Goal: Task Accomplishment & Management: Manage account settings

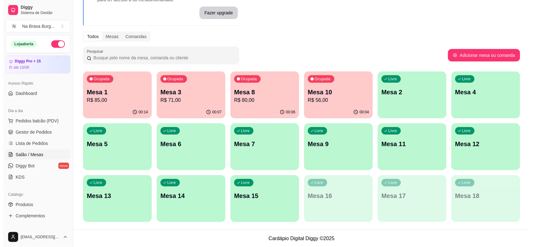
scroll to position [39, 0]
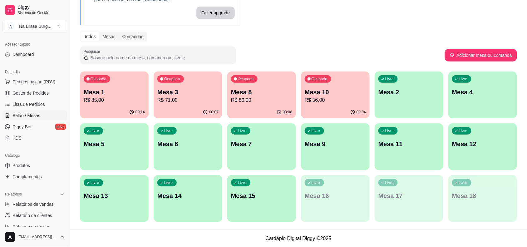
click at [331, 83] on div "Ocupada Mesa 10 R$ 56,00" at bounding box center [335, 88] width 69 height 35
click at [325, 100] on p "R$ 56,00" at bounding box center [335, 99] width 61 height 7
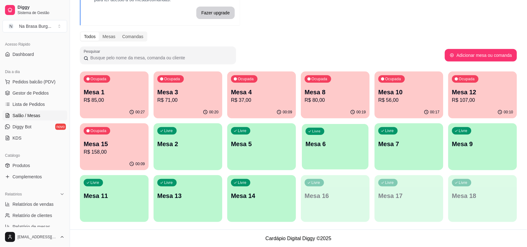
click at [318, 169] on div "button" at bounding box center [335, 165] width 66 height 7
click at [278, 44] on div "Melhore seu plano Você tem 15 mesas / comandas disponíveis. Obtenha o Diggy Pro…" at bounding box center [298, 101] width 457 height 257
click at [487, 105] on div "Ocupada Mesa 12 R$ 107,00" at bounding box center [482, 89] width 66 height 34
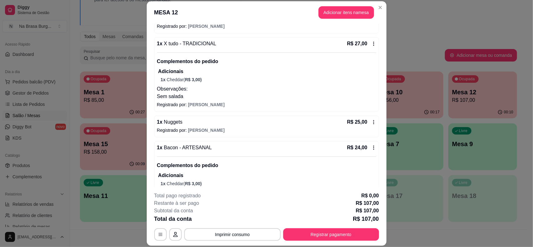
scroll to position [120, 0]
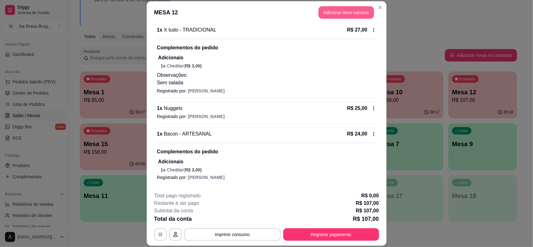
click at [327, 13] on button "Adicionar itens na mesa" at bounding box center [346, 12] width 56 height 12
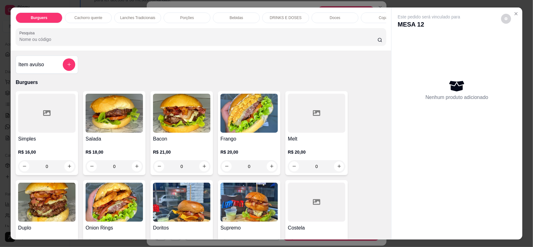
click at [218, 22] on div "Bebidas" at bounding box center [236, 17] width 47 height 11
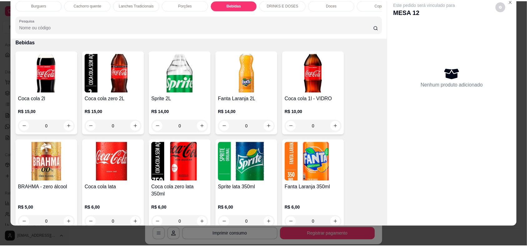
scroll to position [755, 0]
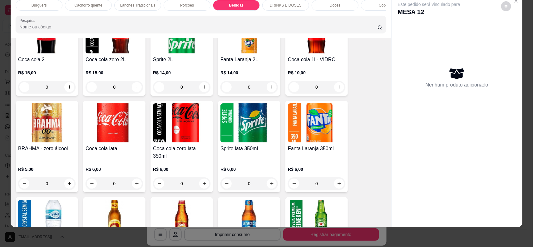
click at [324, 70] on div "R$ 10,00 0" at bounding box center [316, 78] width 57 height 30
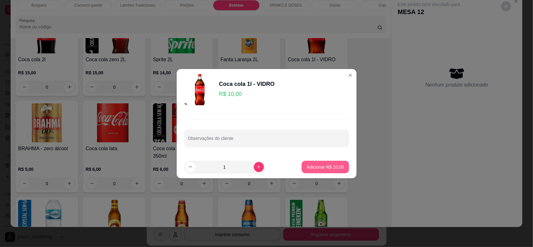
click at [335, 170] on button "Adicionar R$ 10,00" at bounding box center [325, 167] width 47 height 12
type input "1"
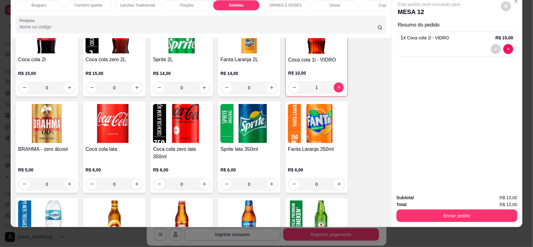
click at [412, 223] on div "Subtotal R$ 10,00 Total R$ 10,00 Enviar pedido" at bounding box center [456, 208] width 131 height 38
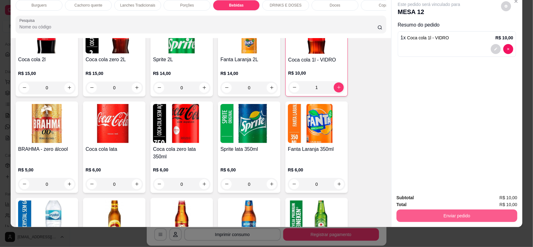
click at [414, 219] on button "Enviar pedido" at bounding box center [456, 215] width 121 height 12
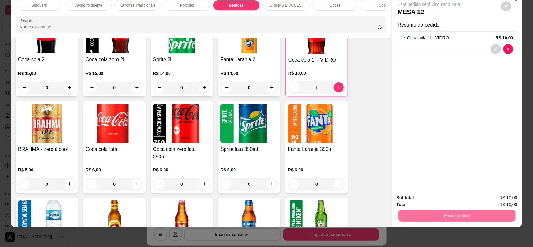
click at [432, 205] on button "Não registrar e enviar pedido" at bounding box center [435, 201] width 65 height 12
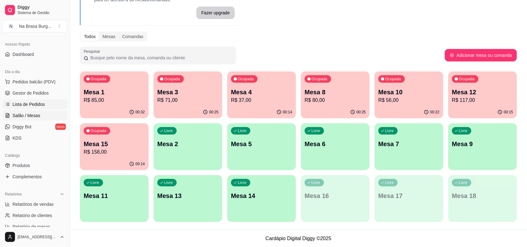
click at [30, 105] on span "Lista de Pedidos" at bounding box center [28, 104] width 32 height 6
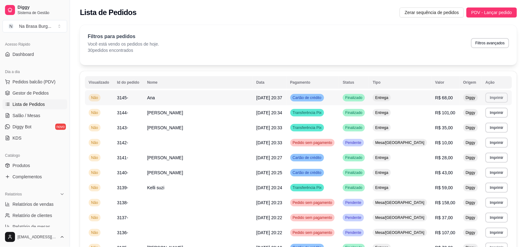
click at [494, 96] on button "Imprimir" at bounding box center [496, 98] width 22 height 10
click at [483, 120] on button "IMPRESSORA" at bounding box center [481, 120] width 45 height 10
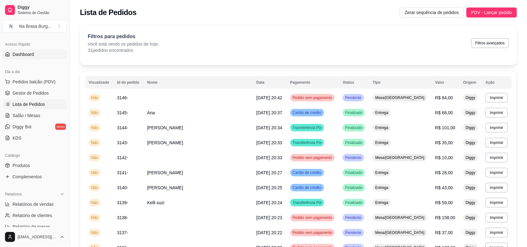
click at [37, 55] on link "Dashboard" at bounding box center [34, 54] width 65 height 10
click at [33, 113] on span "Salão / Mesas" at bounding box center [26, 115] width 28 height 6
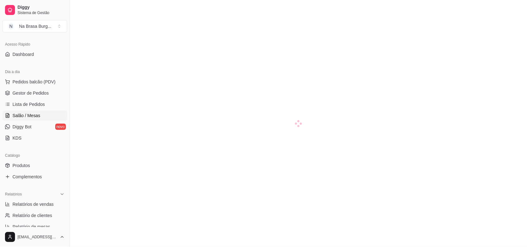
click at [17, 116] on span "Salão / Mesas" at bounding box center [26, 115] width 28 height 6
click at [39, 116] on span "Salão / Mesas" at bounding box center [26, 115] width 28 height 6
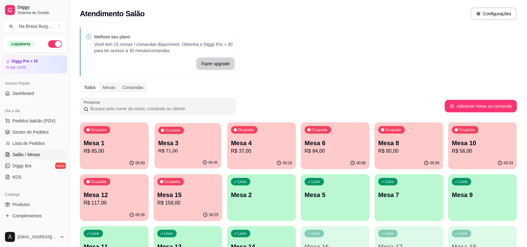
click at [168, 152] on p "R$ 71,00" at bounding box center [187, 150] width 59 height 7
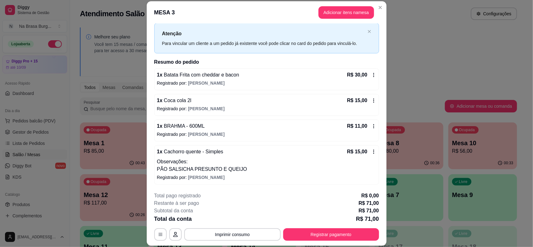
scroll to position [19, 0]
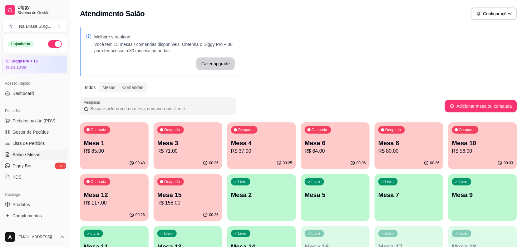
click at [119, 158] on div "00:43" at bounding box center [114, 163] width 69 height 12
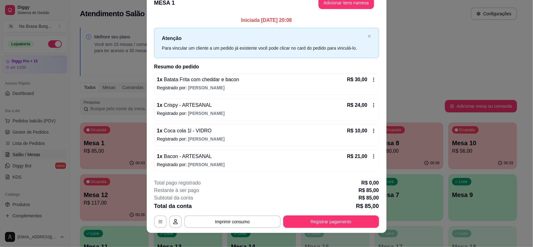
scroll to position [17, 0]
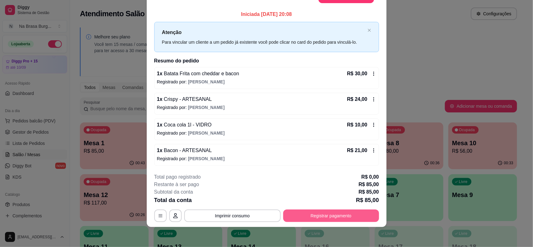
click at [297, 211] on button "Registrar pagamento" at bounding box center [331, 215] width 96 height 12
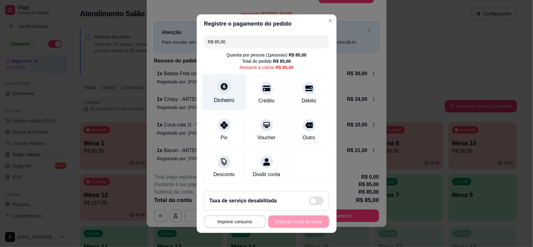
click at [222, 92] on div "Dinheiro" at bounding box center [224, 92] width 44 height 37
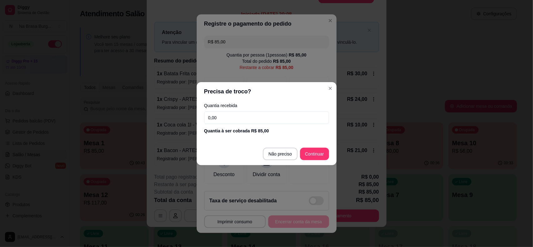
click at [231, 114] on input "0,00" at bounding box center [266, 117] width 125 height 12
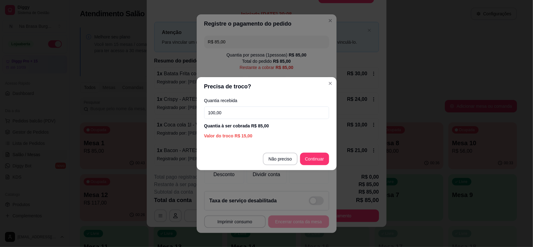
type input "100,00"
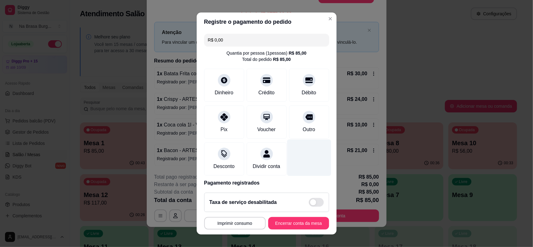
type input "R$ 0,00"
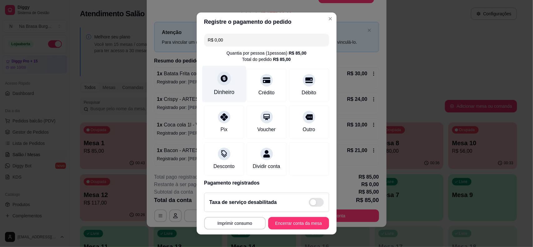
click at [217, 88] on div "Dinheiro" at bounding box center [224, 92] width 21 height 8
click at [296, 219] on button "Encerrar conta da mesa" at bounding box center [298, 223] width 61 height 12
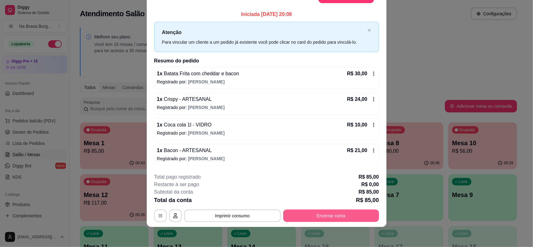
click at [330, 215] on button "Encerrar conta" at bounding box center [331, 215] width 96 height 12
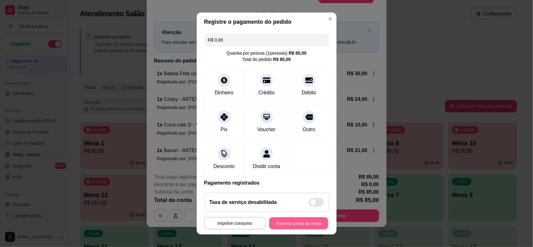
click at [297, 225] on button "Encerrar conta da mesa" at bounding box center [298, 223] width 59 height 12
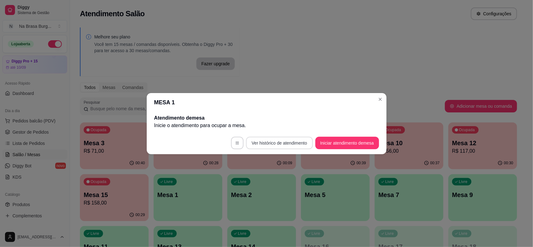
scroll to position [0, 0]
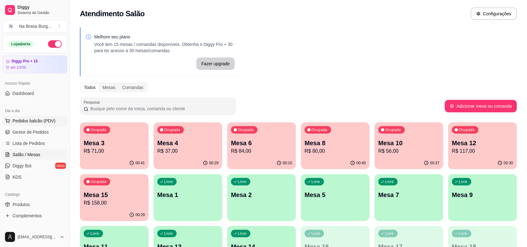
click at [41, 120] on span "Pedidos balcão (PDV)" at bounding box center [33, 121] width 43 height 6
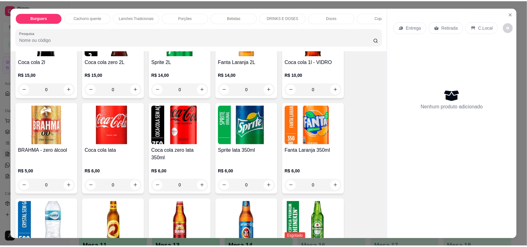
scroll to position [780, 0]
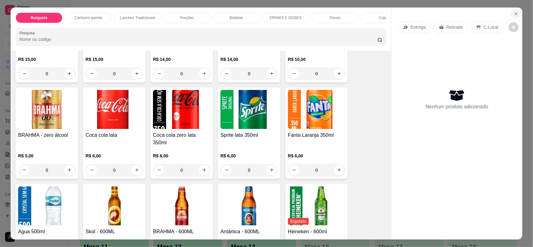
click at [515, 16] on icon "Close" at bounding box center [516, 13] width 5 height 5
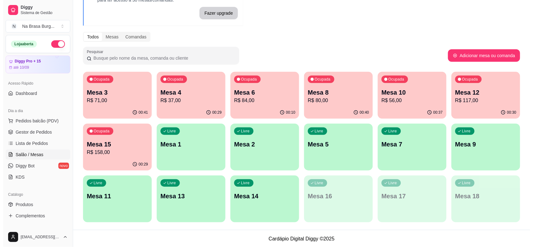
scroll to position [51, 0]
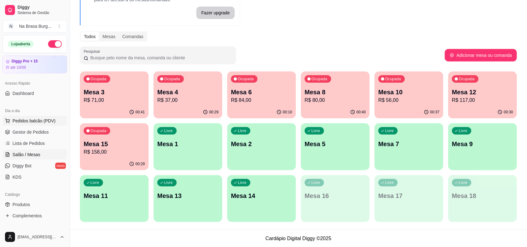
click at [32, 119] on span "Pedidos balcão (PDV)" at bounding box center [33, 121] width 43 height 6
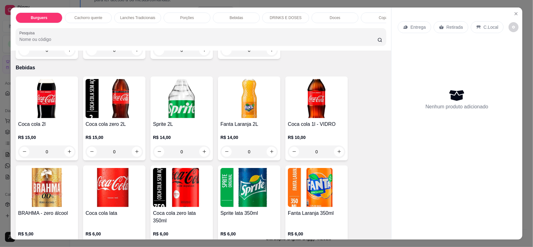
scroll to position [819, 0]
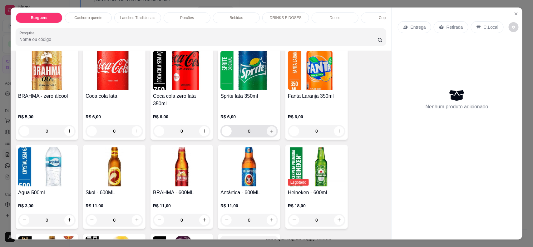
click at [270, 130] on icon "increase-product-quantity" at bounding box center [271, 131] width 5 height 5
type input "1"
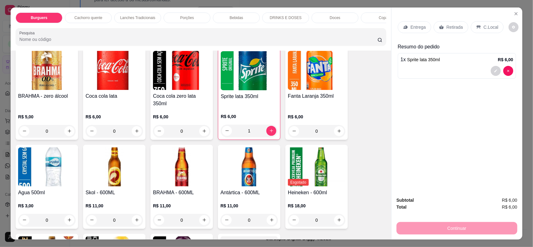
click at [456, 31] on div "Retirada" at bounding box center [451, 27] width 35 height 12
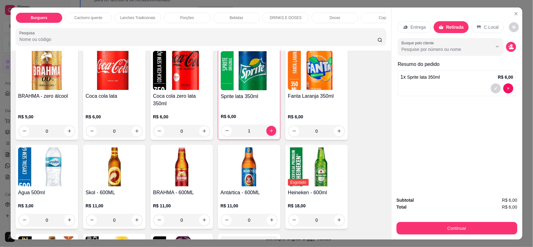
click at [484, 30] on p "C.Local" at bounding box center [491, 27] width 15 height 6
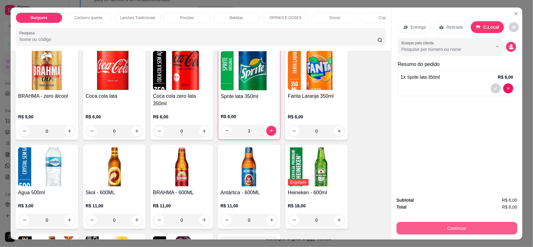
click at [465, 233] on button "Continuar" at bounding box center [456, 228] width 121 height 12
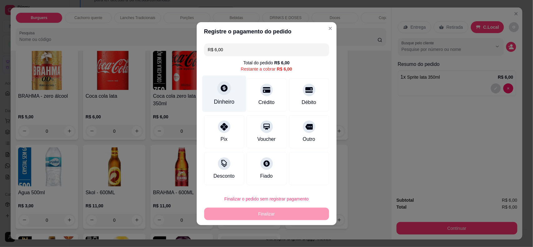
click at [231, 91] on div "Dinheiro" at bounding box center [224, 93] width 44 height 37
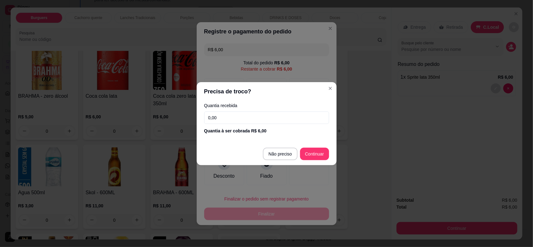
click at [227, 118] on input "0,00" at bounding box center [266, 117] width 125 height 12
type input "6,00"
type input "R$ 0,00"
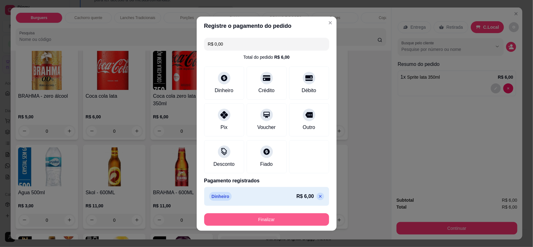
click at [286, 216] on button "Finalizar" at bounding box center [266, 219] width 125 height 12
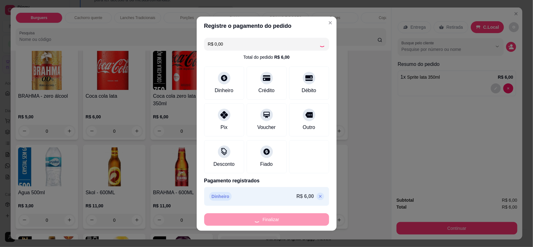
type input "0"
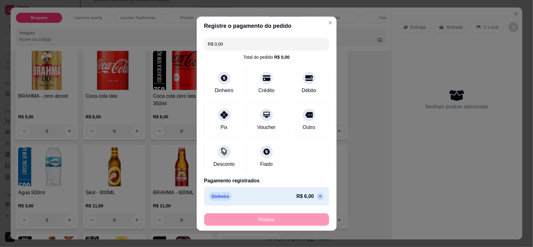
type input "-R$ 6,00"
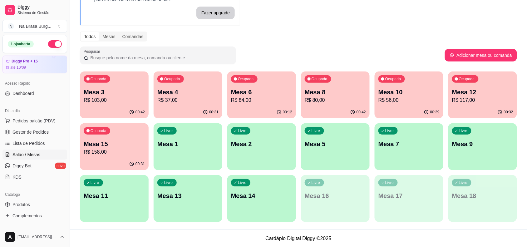
click at [471, 104] on div "Ocupada Mesa 12 R$ 117,00" at bounding box center [482, 88] width 69 height 35
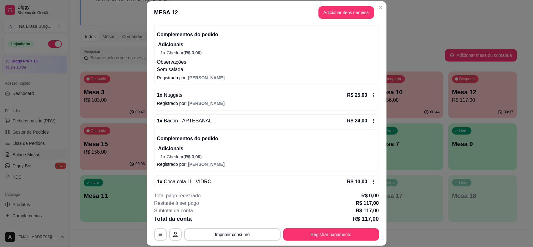
scroll to position [146, 0]
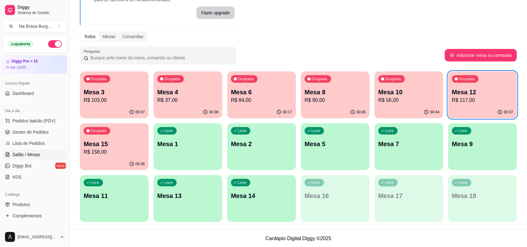
click at [397, 88] on p "Mesa 10" at bounding box center [408, 92] width 61 height 9
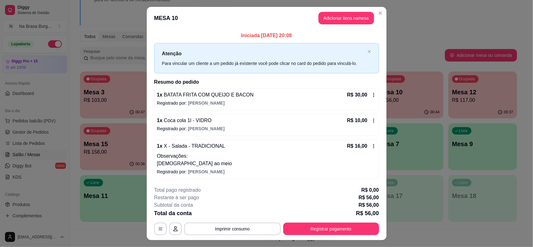
scroll to position [13, 0]
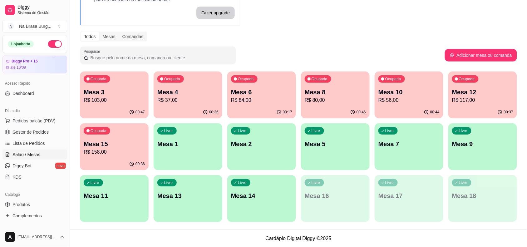
click at [188, 102] on p "R$ 37,00" at bounding box center [187, 99] width 61 height 7
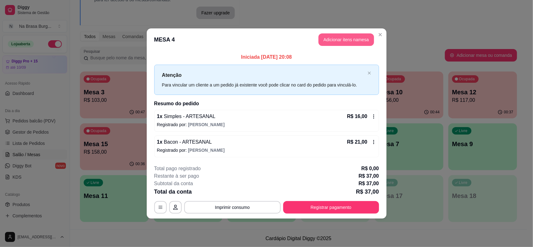
click at [350, 35] on button "Adicionar itens na mesa" at bounding box center [346, 39] width 56 height 12
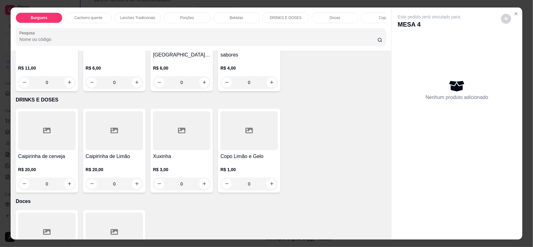
scroll to position [976, 0]
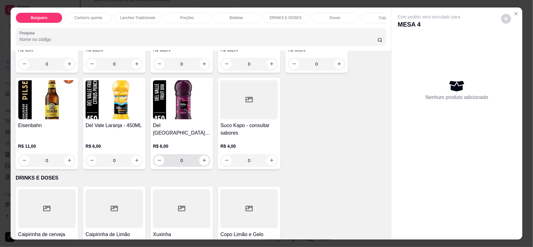
click at [202, 160] on icon "increase-product-quantity" at bounding box center [204, 160] width 5 height 5
type input "1"
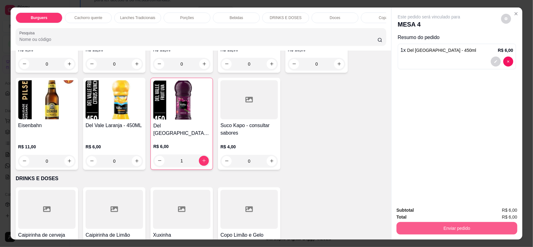
click at [424, 230] on button "Enviar pedido" at bounding box center [456, 228] width 121 height 12
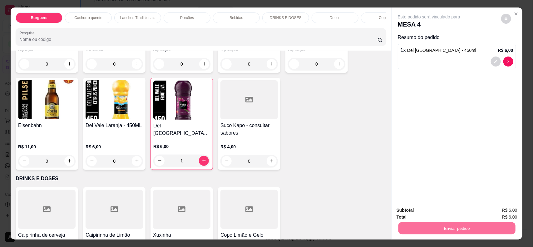
click at [455, 210] on button "Não registrar e enviar pedido" at bounding box center [435, 213] width 65 height 12
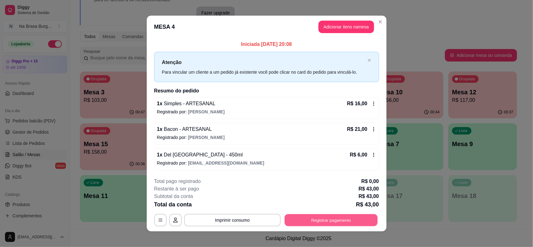
click at [360, 224] on button "Registrar pagamento" at bounding box center [330, 220] width 93 height 12
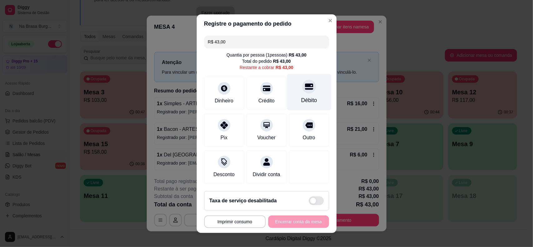
click at [301, 96] on div "Débito" at bounding box center [309, 100] width 16 height 8
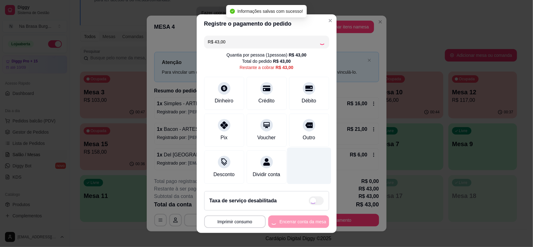
type input "R$ 0,00"
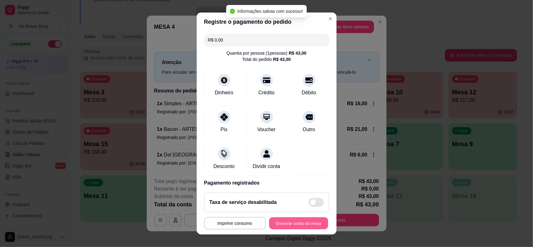
click at [297, 223] on button "Encerrar conta da mesa" at bounding box center [298, 223] width 59 height 12
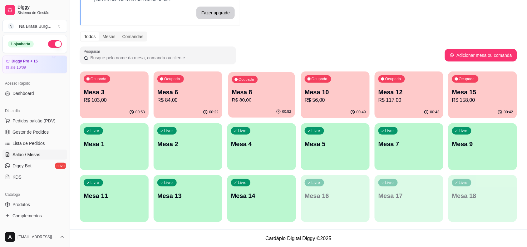
click at [262, 81] on div "Ocupada Mesa 8 R$ 80,00" at bounding box center [261, 89] width 66 height 34
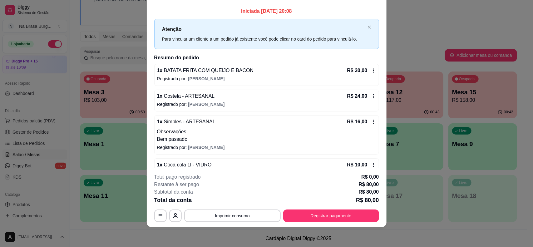
scroll to position [0, 0]
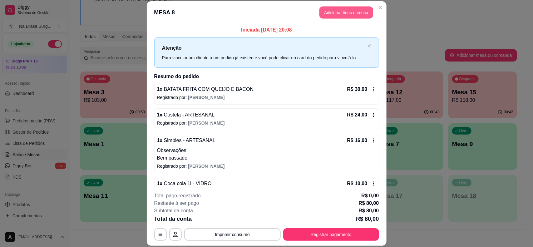
click at [346, 16] on button "Adicionar itens na mesa" at bounding box center [346, 13] width 54 height 12
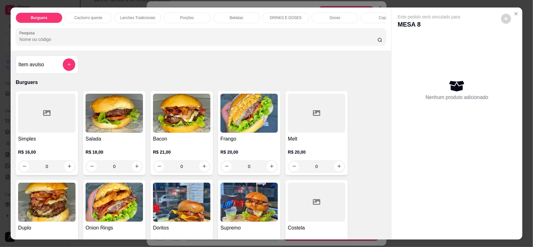
click at [225, 17] on div "Bebidas" at bounding box center [236, 17] width 47 height 11
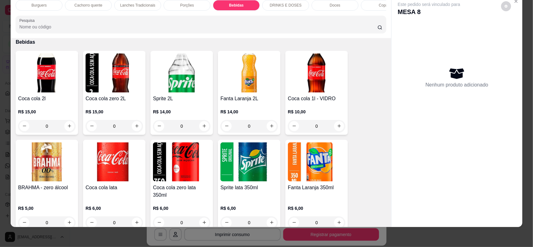
click at [104, 160] on img at bounding box center [114, 161] width 57 height 39
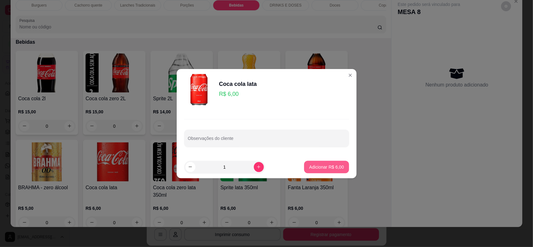
click at [305, 163] on button "Adicionar R$ 6,00" at bounding box center [326, 167] width 45 height 12
type input "1"
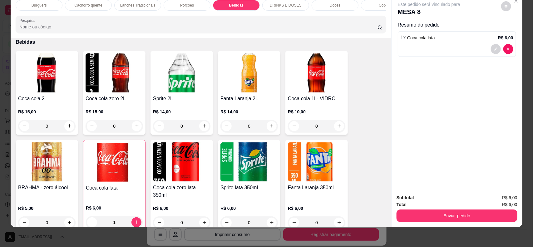
click at [449, 211] on button "Enviar pedido" at bounding box center [456, 215] width 121 height 12
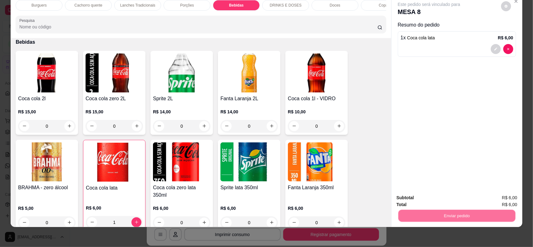
click at [436, 200] on button "Não registrar e enviar pedido" at bounding box center [435, 201] width 65 height 12
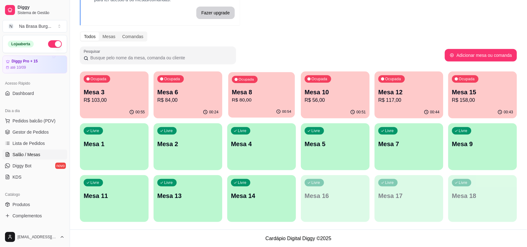
click at [262, 77] on div "Ocupada Mesa 8 R$ 80,00" at bounding box center [261, 89] width 66 height 34
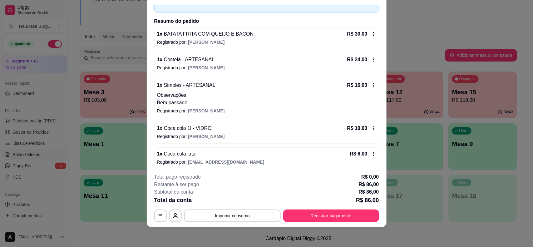
scroll to position [41, 0]
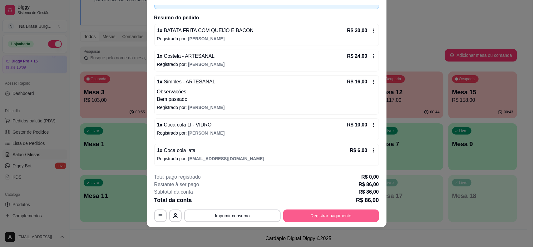
click at [345, 213] on button "Registrar pagamento" at bounding box center [331, 215] width 96 height 12
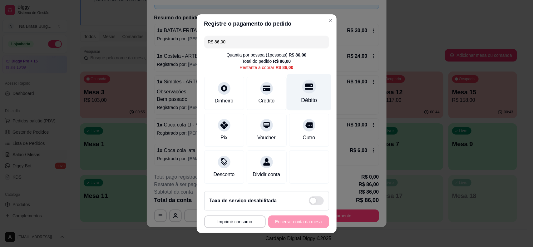
click at [302, 89] on div at bounding box center [309, 87] width 14 height 14
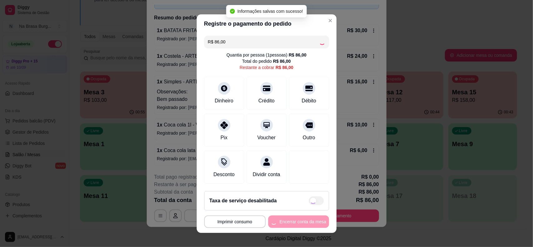
type input "R$ 0,00"
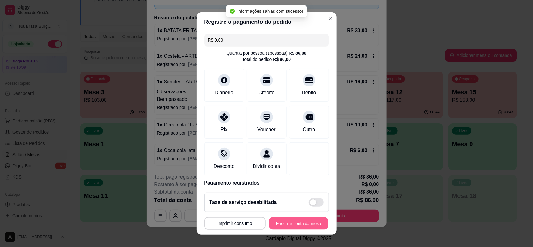
click at [298, 219] on button "Encerrar conta da mesa" at bounding box center [298, 223] width 59 height 12
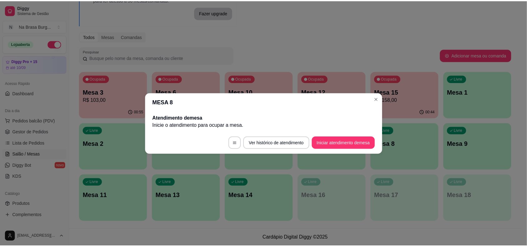
scroll to position [0, 0]
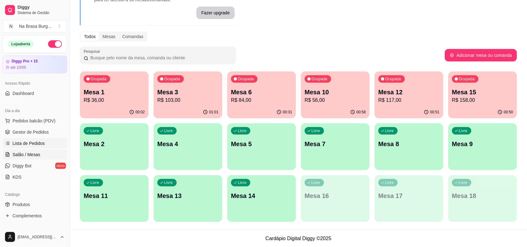
click at [42, 140] on span "Lista de Pedidos" at bounding box center [28, 143] width 32 height 6
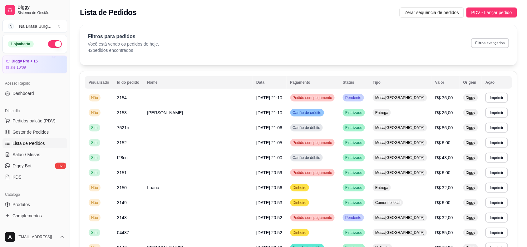
click at [28, 146] on span "Lista de Pedidos" at bounding box center [28, 143] width 32 height 6
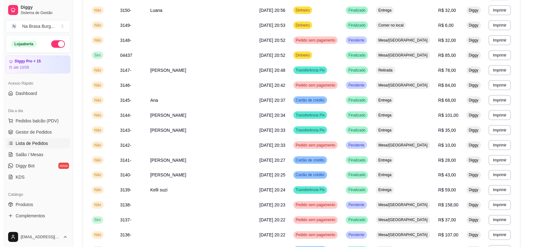
scroll to position [195, 0]
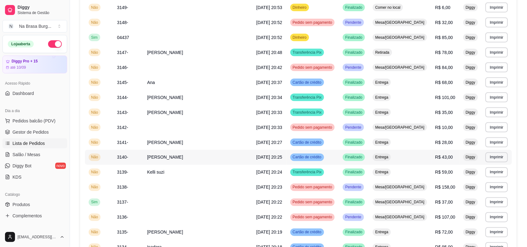
click at [347, 155] on span "Finalizado" at bounding box center [354, 157] width 20 height 5
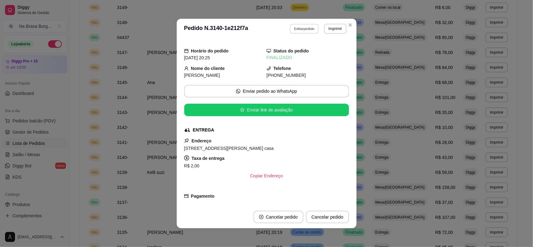
click at [293, 33] on button "Editar pedido" at bounding box center [304, 29] width 29 height 10
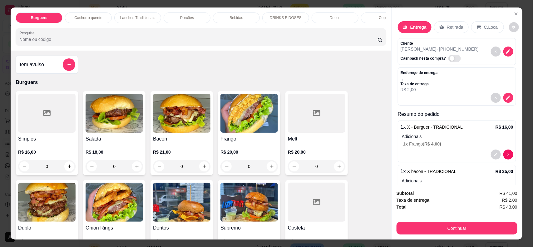
click at [226, 22] on div "Bebidas" at bounding box center [236, 17] width 47 height 11
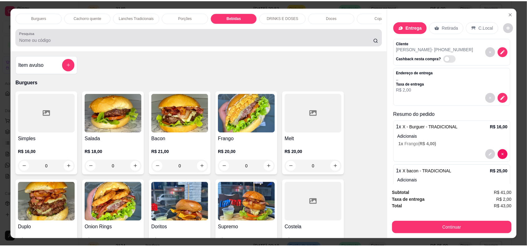
scroll to position [12, 0]
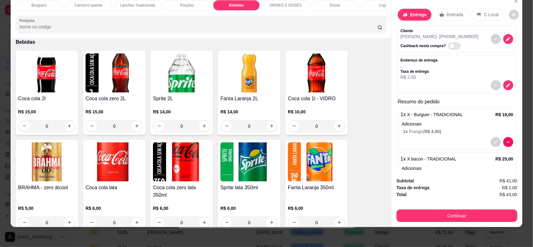
click at [322, 92] on img at bounding box center [316, 72] width 57 height 39
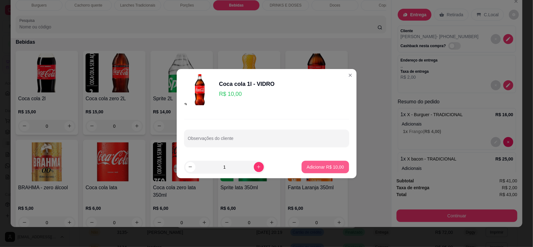
click at [321, 161] on button "Adicionar R$ 10,00" at bounding box center [325, 167] width 47 height 12
type input "1"
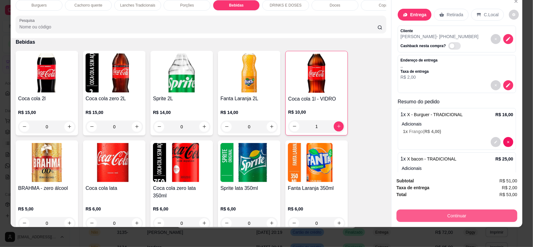
click at [428, 214] on button "Continuar" at bounding box center [456, 215] width 121 height 12
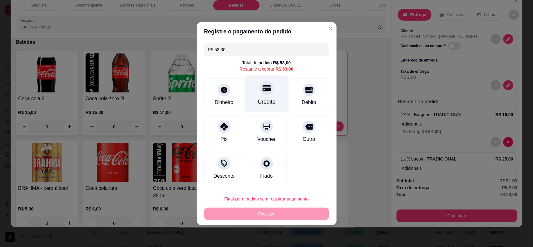
click at [266, 100] on div "Crédito" at bounding box center [267, 102] width 18 height 8
type input "R$ 0,00"
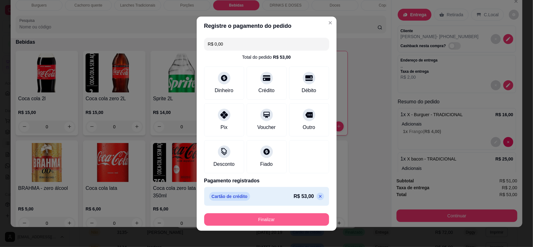
click at [273, 219] on button "Finalizar" at bounding box center [266, 219] width 125 height 12
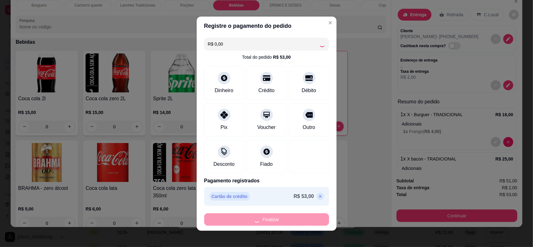
type input "0"
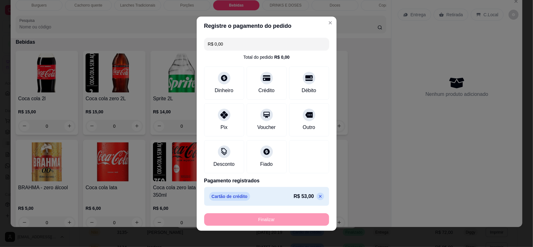
type input "-R$ 53,00"
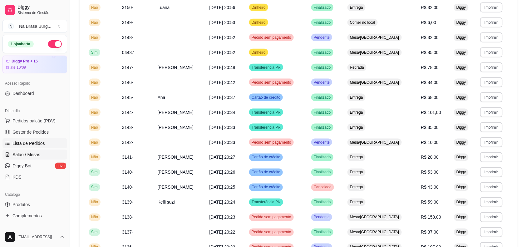
click at [27, 158] on link "Salão / Mesas" at bounding box center [34, 155] width 65 height 10
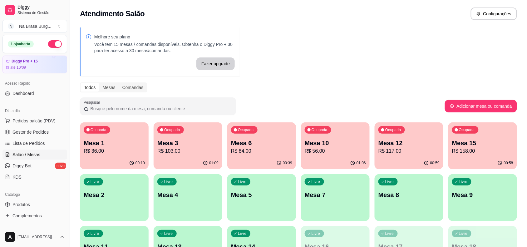
click at [308, 148] on p "R$ 56,00" at bounding box center [335, 150] width 61 height 7
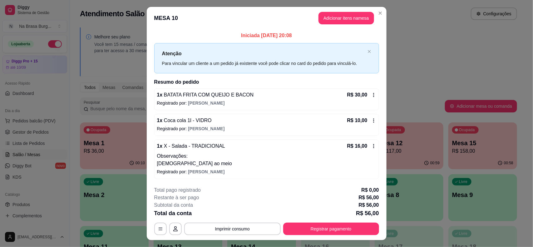
click at [261, 147] on div "1 x X - Salada - TRADICIONAL R$ 16,00" at bounding box center [266, 145] width 219 height 7
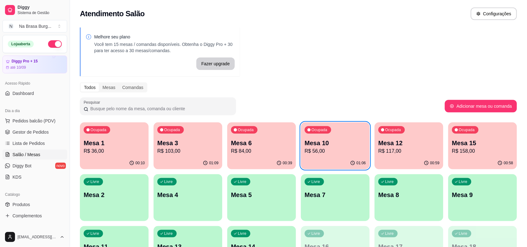
click at [258, 152] on p "R$ 84,00" at bounding box center [261, 150] width 61 height 7
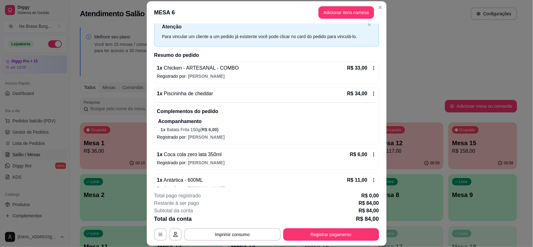
scroll to position [33, 0]
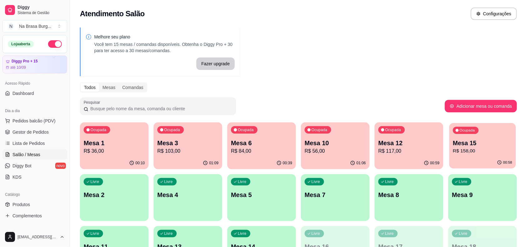
click at [491, 150] on p "R$ 158,00" at bounding box center [482, 150] width 59 height 7
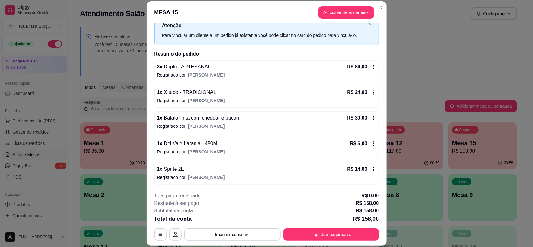
scroll to position [19, 0]
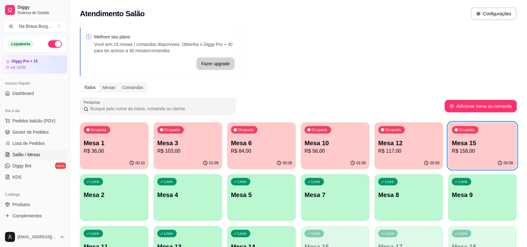
click at [430, 151] on p "R$ 117,00" at bounding box center [408, 150] width 61 height 7
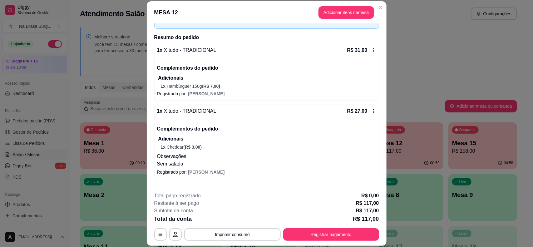
scroll to position [0, 0]
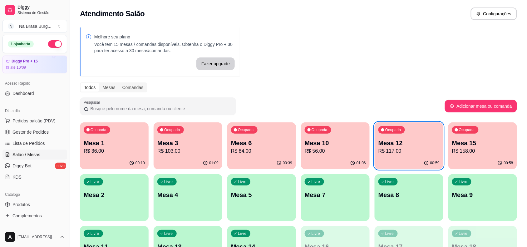
click at [306, 144] on p "Mesa 10" at bounding box center [335, 143] width 61 height 9
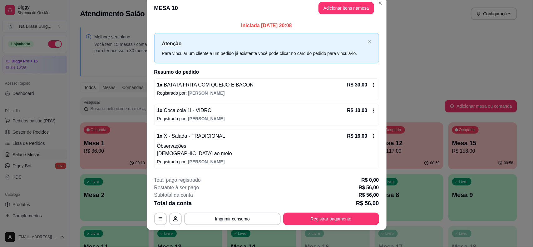
scroll to position [13, 0]
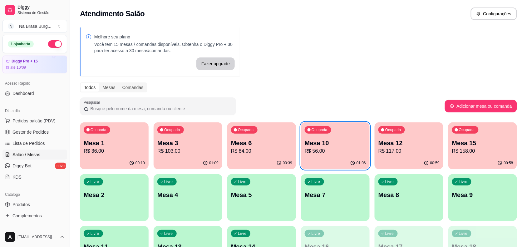
click at [98, 141] on p "Mesa 1" at bounding box center [114, 143] width 61 height 9
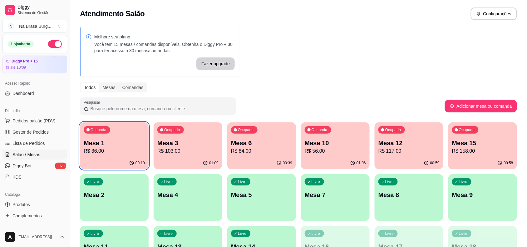
click at [189, 145] on p "Mesa 3" at bounding box center [187, 143] width 61 height 9
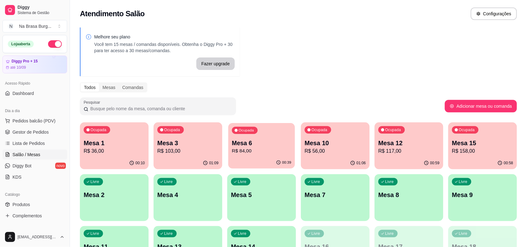
click at [241, 149] on p "R$ 84,00" at bounding box center [261, 150] width 59 height 7
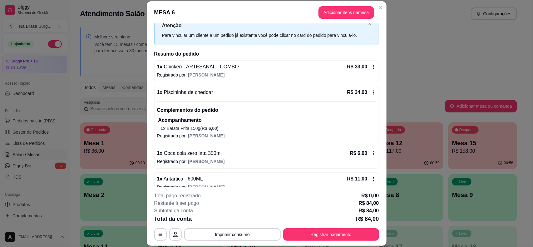
scroll to position [33, 0]
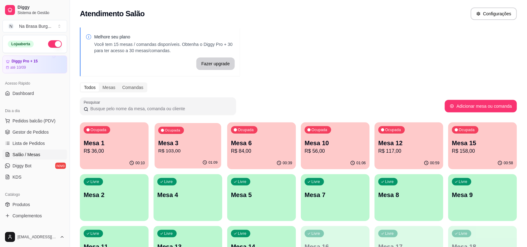
click at [184, 135] on div "Ocupada Mesa 3 R$ 103,00" at bounding box center [188, 140] width 66 height 34
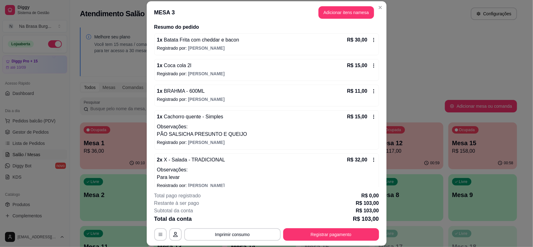
scroll to position [58, 0]
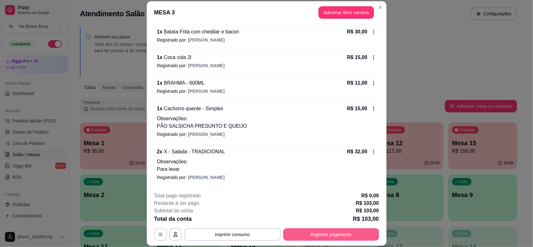
click at [314, 240] on button "Registrar pagamento" at bounding box center [331, 234] width 96 height 12
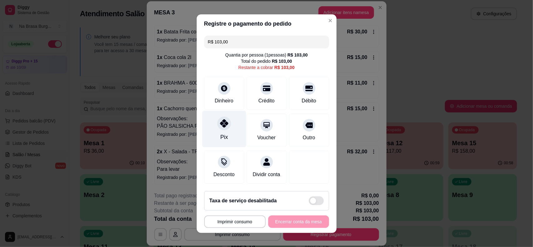
click at [228, 140] on div "Pix" at bounding box center [224, 129] width 44 height 37
type input "R$ 0,00"
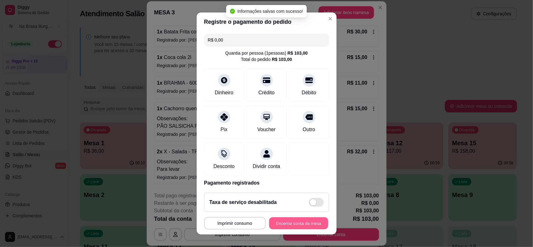
click at [278, 228] on button "Encerrar conta da mesa" at bounding box center [298, 223] width 59 height 12
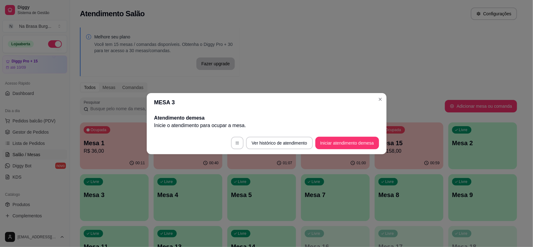
scroll to position [0, 0]
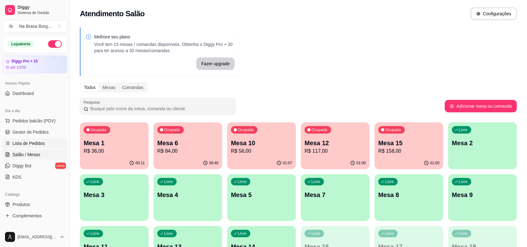
click at [37, 144] on span "Lista de Pedidos" at bounding box center [28, 143] width 32 height 6
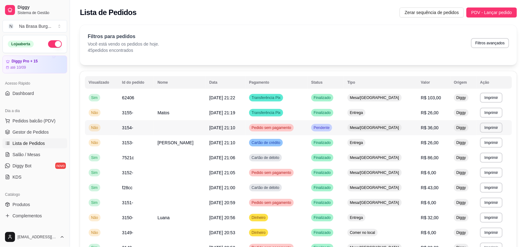
click at [244, 117] on td "[DATE] 21:19" at bounding box center [226, 112] width 40 height 15
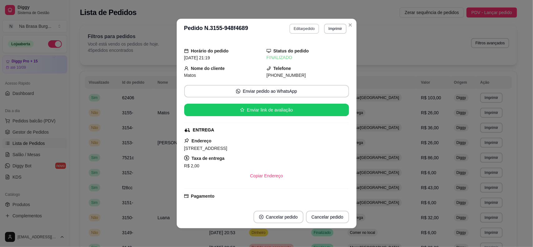
click at [305, 29] on button "Editar pedido" at bounding box center [304, 29] width 30 height 10
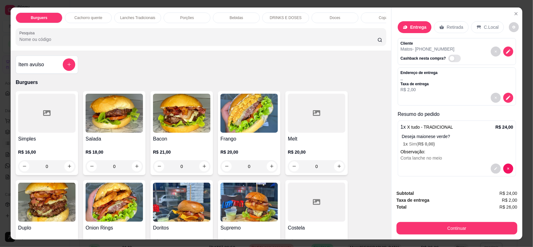
click at [244, 18] on div "Bebidas" at bounding box center [236, 17] width 47 height 11
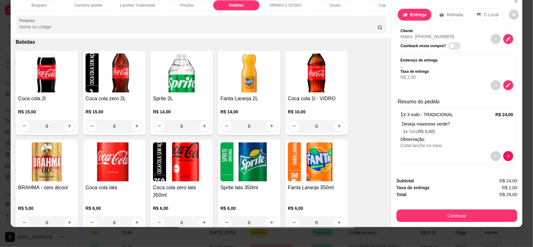
click at [183, 100] on h4 "Sprite 2L" at bounding box center [181, 98] width 57 height 7
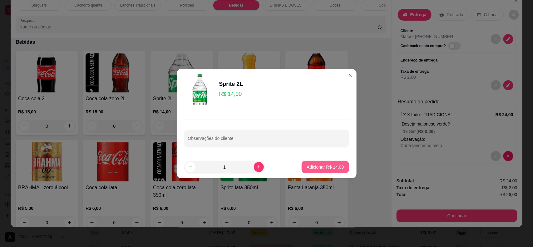
click at [330, 163] on button "Adicionar R$ 14,00" at bounding box center [325, 167] width 47 height 12
type input "1"
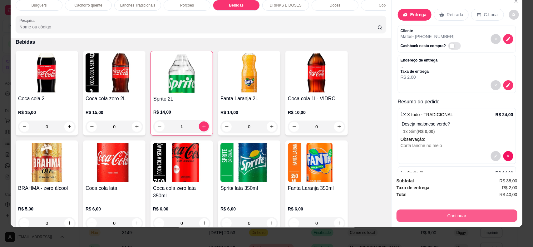
click at [458, 222] on button "Continuar" at bounding box center [456, 215] width 121 height 12
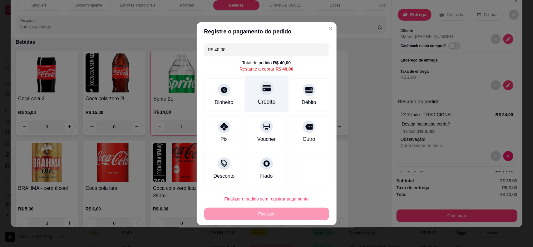
click at [259, 96] on div "Crédito" at bounding box center [266, 93] width 44 height 37
type input "R$ 0,00"
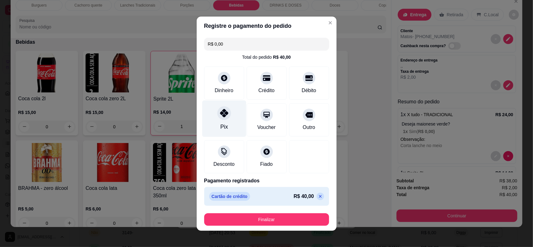
click at [218, 121] on div "Pix" at bounding box center [224, 118] width 44 height 37
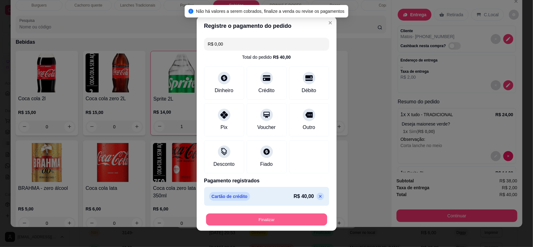
click at [265, 224] on button "Finalizar" at bounding box center [266, 219] width 121 height 12
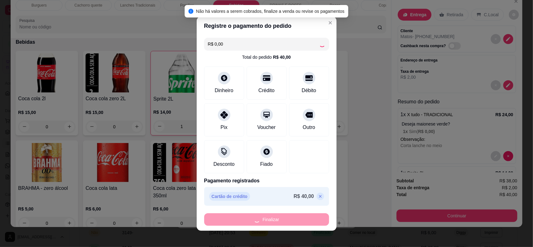
type input "0"
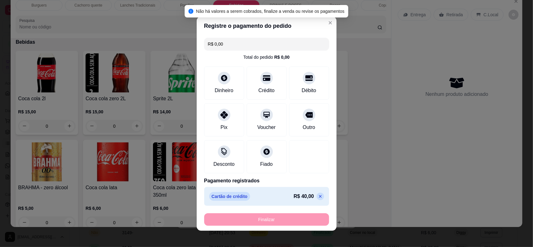
type input "-R$ 40,00"
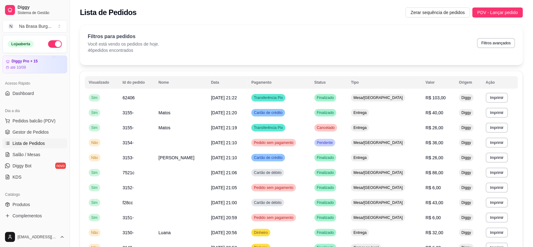
click at [16, 114] on div "Dia a dia" at bounding box center [34, 111] width 65 height 10
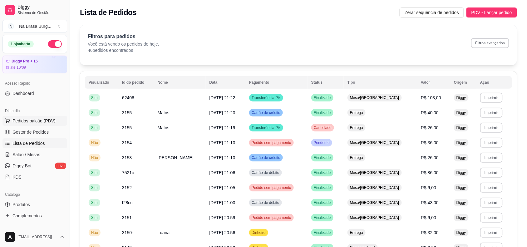
click at [19, 122] on span "Pedidos balcão (PDV)" at bounding box center [33, 121] width 43 height 6
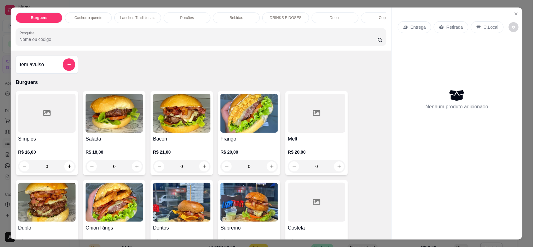
click at [1, 128] on div "Burguers Cachorro quente Lanches Tradicionais Porções Bebidas DRINKS E DOSES Do…" at bounding box center [266, 123] width 533 height 247
click at [27, 123] on div at bounding box center [46, 113] width 57 height 39
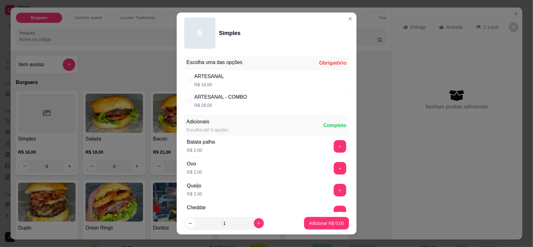
click at [199, 80] on div "ARTESANAL" at bounding box center [209, 76] width 30 height 7
radio input "true"
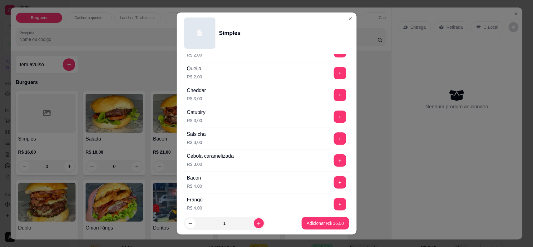
scroll to position [156, 0]
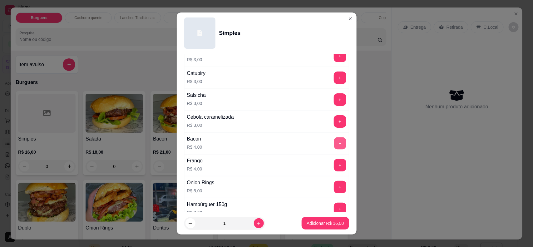
click at [334, 149] on button "+" at bounding box center [340, 143] width 12 height 12
click at [317, 224] on p "Adicionar R$ 20,00" at bounding box center [325, 223] width 37 height 6
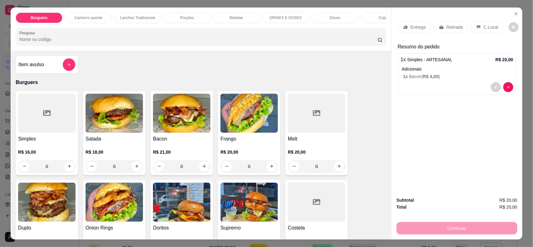
click at [102, 123] on img at bounding box center [114, 113] width 57 height 39
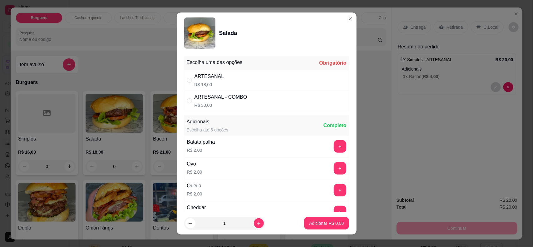
click at [252, 78] on div "ARTESANAL R$ 18,00" at bounding box center [266, 80] width 165 height 21
radio input "true"
click at [302, 224] on button "Adicionar R$ 18,00" at bounding box center [325, 223] width 47 height 12
type input "1"
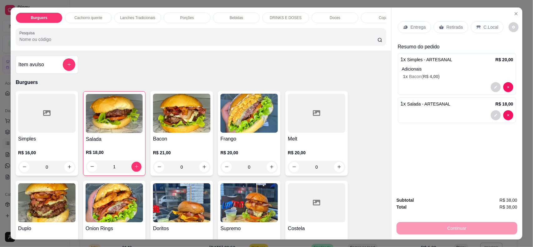
drag, startPoint x: 228, startPoint y: 14, endPoint x: 225, endPoint y: 12, distance: 3.3
click at [228, 13] on div "Bebidas" at bounding box center [236, 17] width 47 height 11
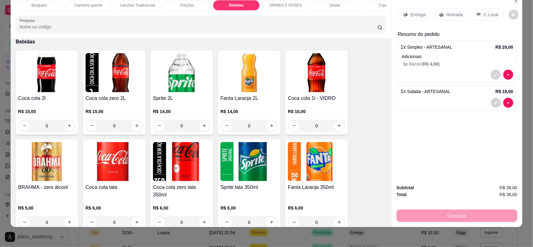
click at [101, 165] on img at bounding box center [114, 161] width 57 height 39
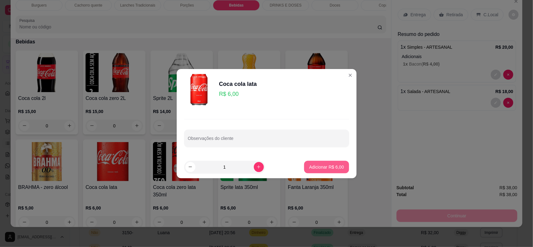
click at [304, 161] on button "Adicionar R$ 6,00" at bounding box center [326, 167] width 45 height 12
type input "1"
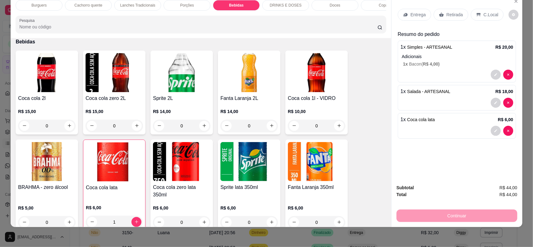
click at [424, 67] on div "1 x Simples - ARTESANAL R$ 20,00 Adicionais 1 x Bacon ( R$ 4,00 )" at bounding box center [457, 62] width 118 height 42
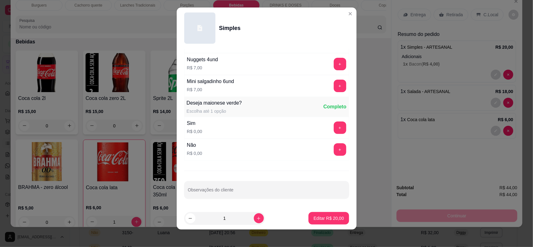
scroll to position [8, 0]
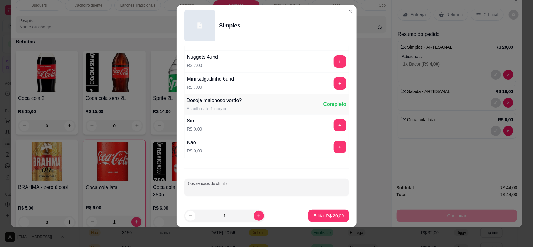
click at [244, 188] on input "Observações do cliente" at bounding box center [266, 190] width 157 height 6
type input "bem prenssado os dois"
click at [322, 211] on button "Editar R$ 20,00" at bounding box center [328, 216] width 39 height 12
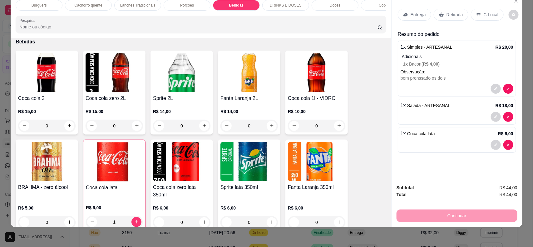
click at [433, 213] on div "Continuar" at bounding box center [456, 215] width 121 height 14
click at [424, 17] on div "Entrega" at bounding box center [414, 15] width 33 height 12
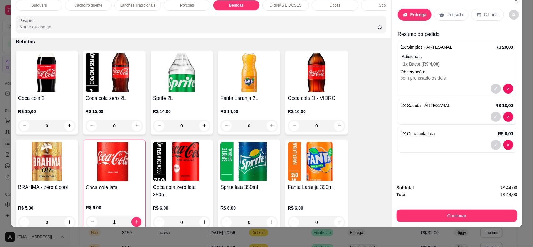
click at [230, 95] on input "text" at bounding box center [266, 99] width 125 height 10
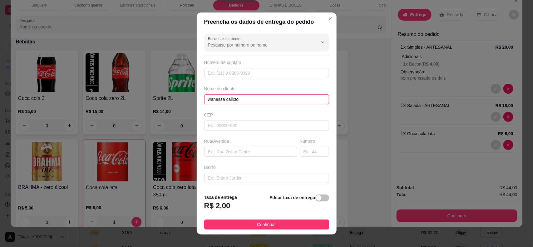
type input "wanessa calixto"
click at [280, 221] on button "Continuar" at bounding box center [266, 224] width 125 height 10
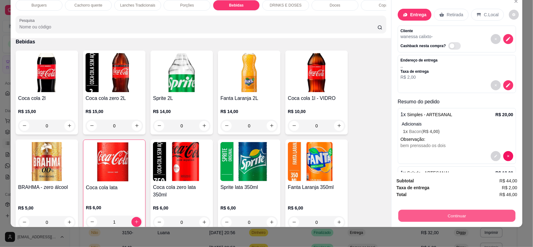
click at [425, 215] on button "Continuar" at bounding box center [456, 216] width 117 height 12
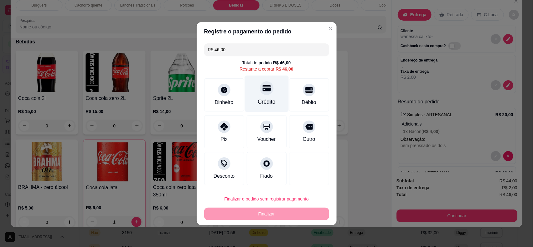
click at [262, 91] on icon at bounding box center [266, 88] width 8 height 8
type input "R$ 0,00"
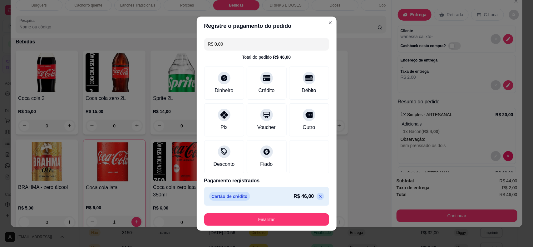
click at [276, 216] on button "Finalizar" at bounding box center [266, 219] width 125 height 12
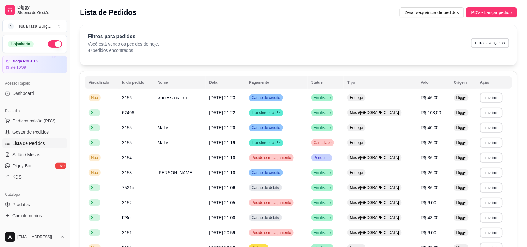
click at [69, 68] on div "Diggy Sistema de Gestão N Na Brasa Burg ... Loja aberta Diggy Pro + 15 até 10/0…" at bounding box center [35, 123] width 70 height 247
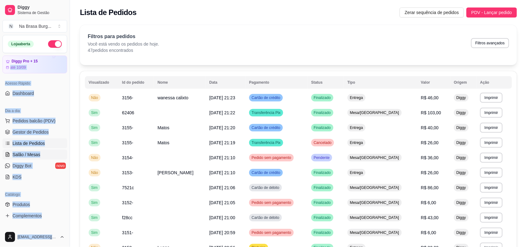
click at [34, 155] on span "Salão / Mesas" at bounding box center [26, 154] width 28 height 6
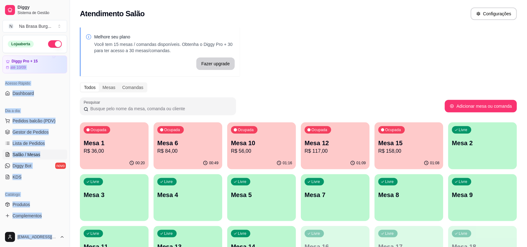
click at [334, 147] on p "Mesa 12" at bounding box center [335, 143] width 61 height 9
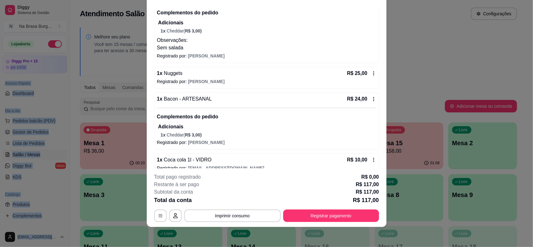
scroll to position [146, 0]
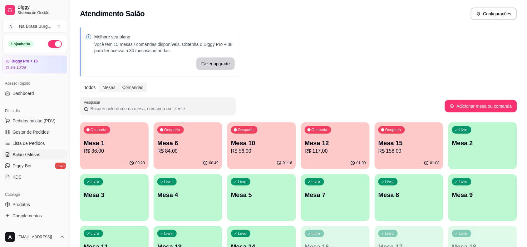
click at [337, 61] on div "Melhore seu plano Você tem 15 mesas / comandas disponíveis. Obtenha o Diggy Pro…" at bounding box center [298, 152] width 457 height 257
click at [351, 138] on div "Ocupada Mesa 12 R$ 117,00" at bounding box center [335, 140] width 66 height 34
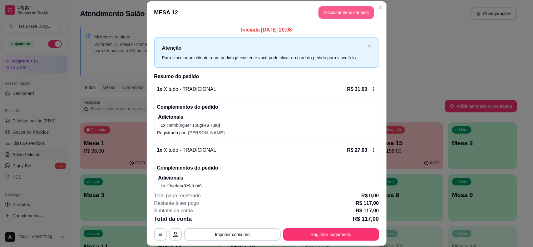
click at [342, 12] on button "Adicionar itens na mesa" at bounding box center [346, 12] width 56 height 12
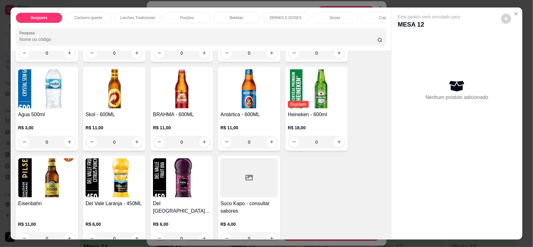
scroll to position [976, 0]
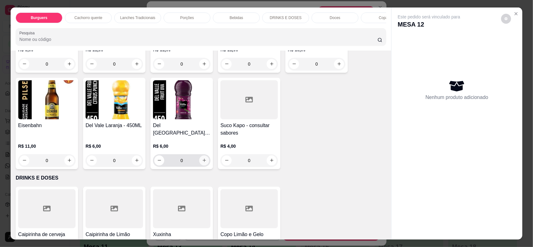
click at [202, 160] on icon "increase-product-quantity" at bounding box center [204, 160] width 5 height 5
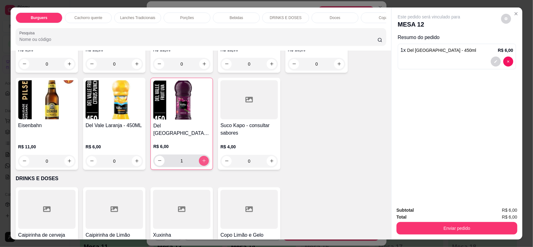
click at [202, 160] on icon "increase-product-quantity" at bounding box center [204, 160] width 5 height 5
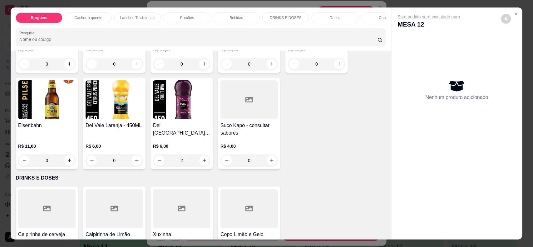
type input "0"
click at [269, 158] on icon "increase-product-quantity" at bounding box center [271, 160] width 5 height 5
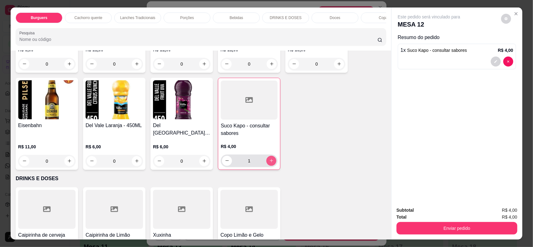
click at [269, 158] on icon "increase-product-quantity" at bounding box center [271, 160] width 5 height 5
type input "2"
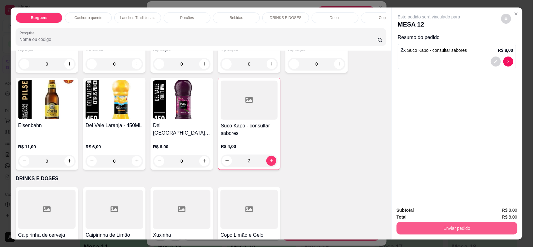
click at [460, 230] on button "Enviar pedido" at bounding box center [456, 228] width 121 height 12
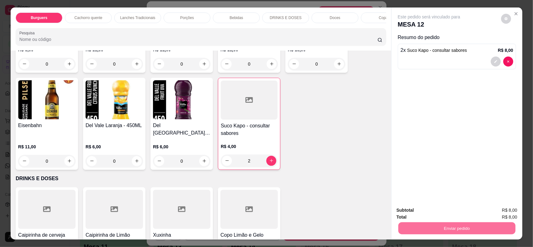
click at [445, 213] on button "Não registrar e enviar pedido" at bounding box center [435, 213] width 65 height 12
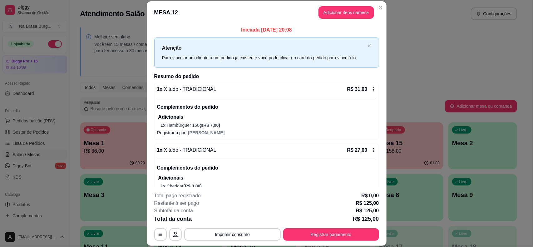
scroll to position [39, 0]
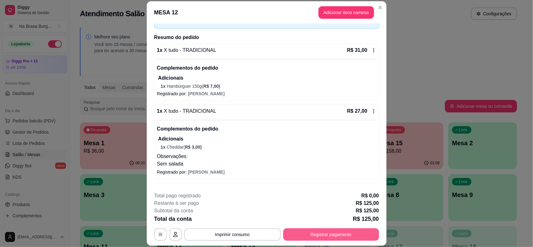
click at [339, 238] on button "Registrar pagamento" at bounding box center [331, 234] width 96 height 12
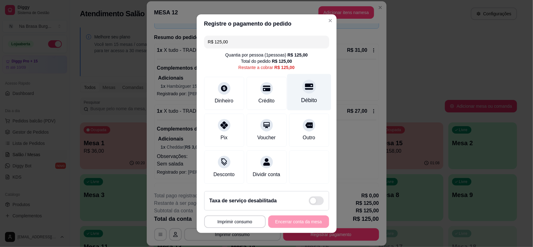
click at [312, 92] on div "Débito" at bounding box center [309, 92] width 44 height 37
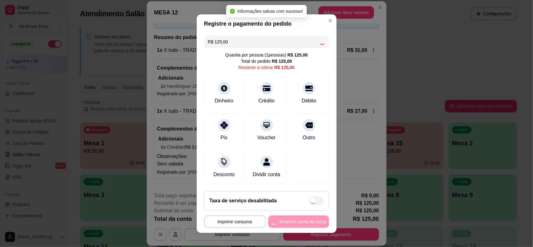
type input "R$ 0,00"
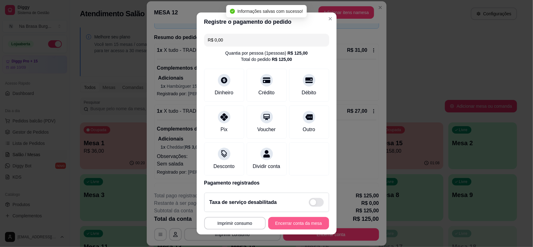
click at [305, 225] on button "Encerrar conta da mesa" at bounding box center [298, 223] width 61 height 12
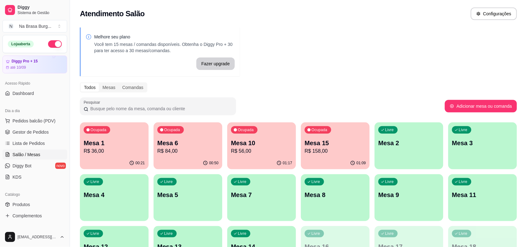
click at [381, 100] on div "Pesquisar" at bounding box center [262, 105] width 365 height 17
click at [98, 141] on p "Mesa 1" at bounding box center [114, 143] width 61 height 9
click at [358, 153] on p "R$ 158,00" at bounding box center [335, 150] width 59 height 7
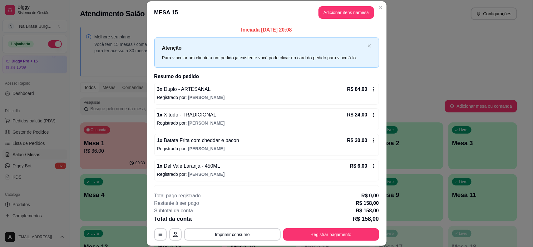
scroll to position [23, 0]
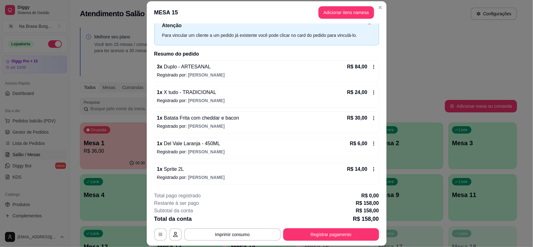
click at [216, 241] on footer "**********" at bounding box center [267, 216] width 240 height 59
click at [221, 234] on button "Imprimir consumo" at bounding box center [232, 235] width 94 height 12
click at [221, 217] on button "IMPRESSORA" at bounding box center [231, 220] width 45 height 10
click at [302, 243] on footer "**********" at bounding box center [267, 216] width 240 height 59
click at [304, 237] on button "Registrar pagamento" at bounding box center [331, 234] width 96 height 12
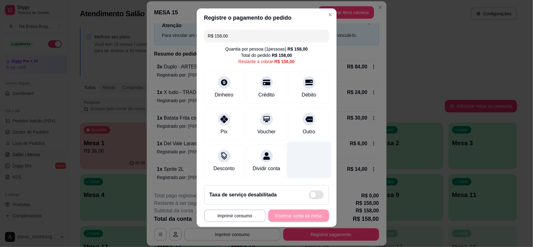
scroll to position [8, 0]
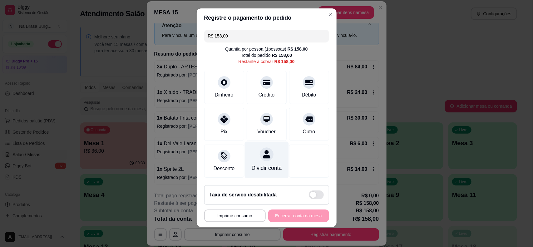
click at [269, 164] on div "Dividir conta" at bounding box center [266, 168] width 30 height 8
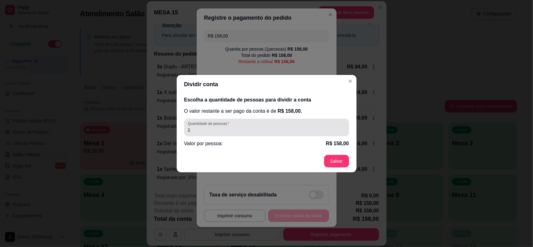
click at [249, 124] on div "1" at bounding box center [266, 127] width 157 height 12
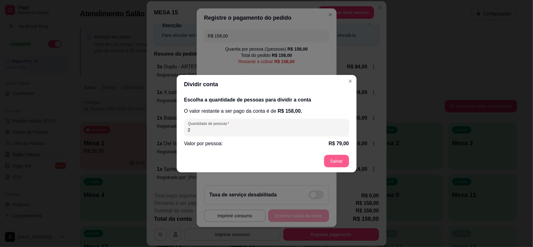
type input "2"
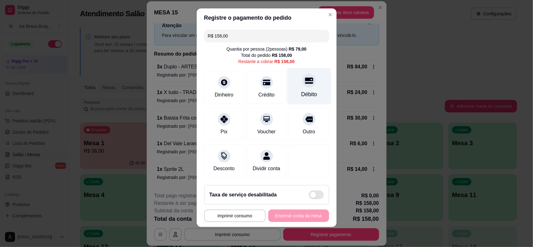
click at [301, 90] on div "Débito" at bounding box center [309, 94] width 16 height 8
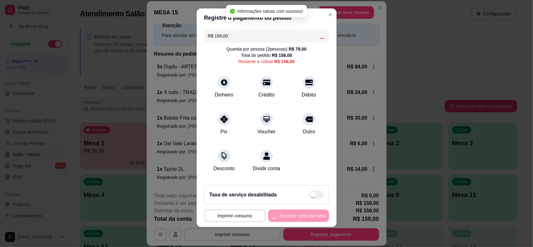
type input "R$ 0,00"
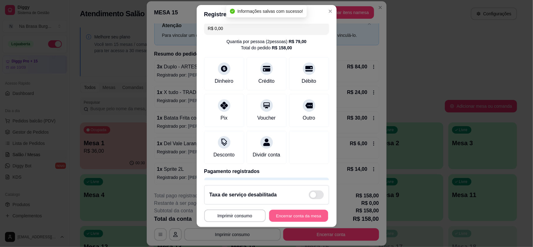
click at [292, 217] on button "Encerrar conta da mesa" at bounding box center [298, 216] width 59 height 12
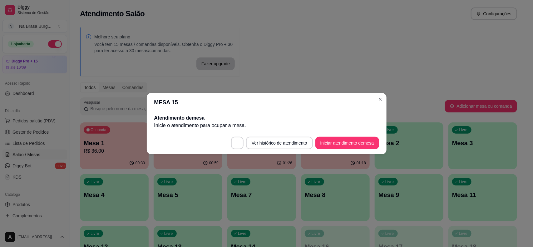
scroll to position [0, 0]
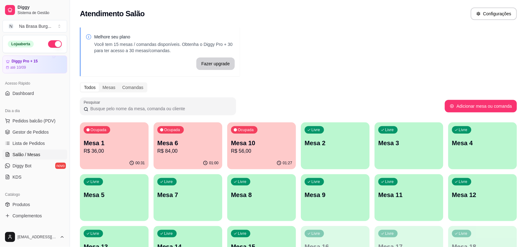
click at [238, 100] on div "Pesquisar" at bounding box center [262, 105] width 365 height 17
click at [45, 117] on button "Pedidos balcão (PDV)" at bounding box center [34, 121] width 65 height 10
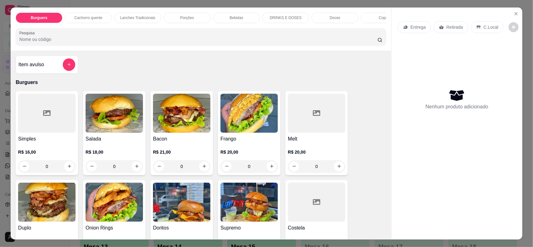
click at [139, 10] on div "Burguers Cachorro quente Lanches Tradicionais Porções Bebidas DRINKS E DOSES Do…" at bounding box center [201, 28] width 381 height 43
click at [140, 18] on p "Lanches Tradicionais" at bounding box center [137, 17] width 35 height 5
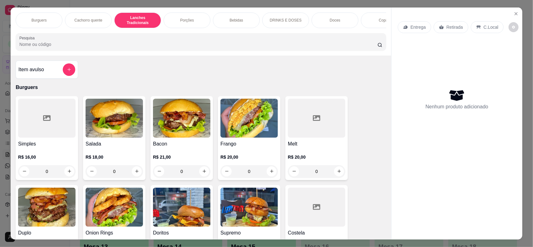
scroll to position [12, 0]
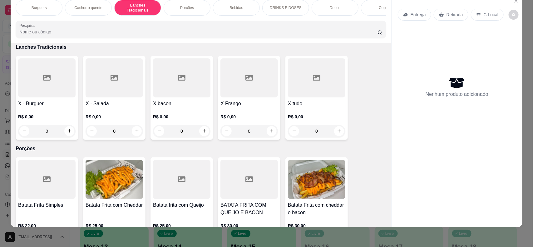
click at [163, 95] on div at bounding box center [181, 77] width 57 height 39
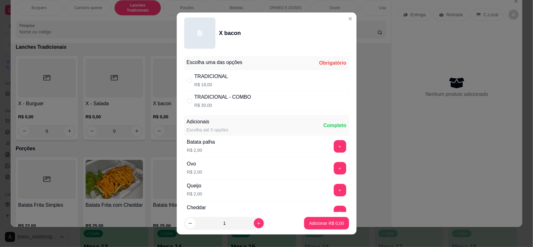
click at [239, 77] on div "TRADICIONAL R$ 18,00" at bounding box center [266, 80] width 165 height 21
radio input "true"
click at [327, 227] on button "Adicionar R$ 18,00" at bounding box center [325, 223] width 47 height 12
type input "1"
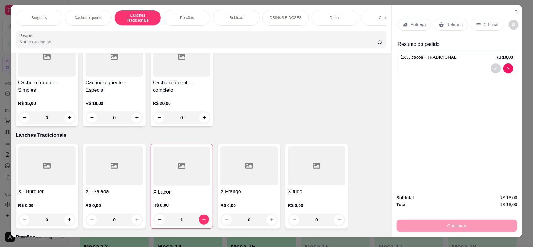
scroll to position [0, 0]
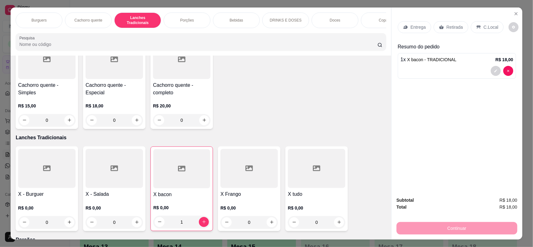
click at [180, 18] on p "Porções" at bounding box center [187, 20] width 14 height 5
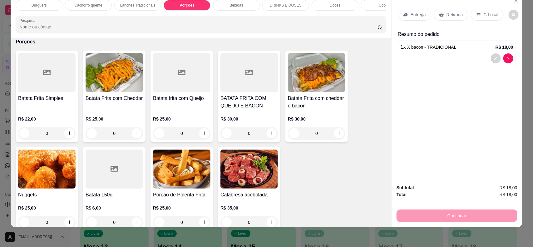
click at [41, 110] on div "Batata Frita Simples" at bounding box center [46, 102] width 57 height 15
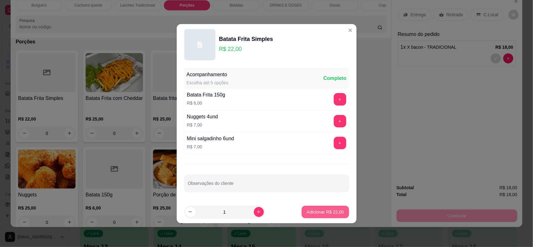
click at [332, 213] on p "Adicionar R$ 22,00" at bounding box center [325, 212] width 37 height 6
type input "1"
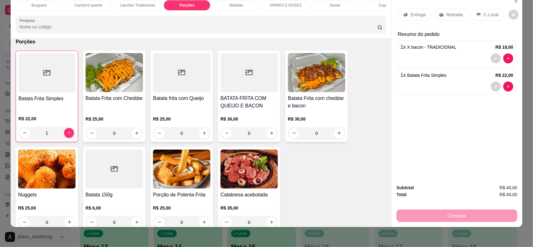
drag, startPoint x: 229, startPoint y: 5, endPoint x: 227, endPoint y: 9, distance: 4.2
click at [229, 5] on p "Bebidas" at bounding box center [235, 5] width 13 height 5
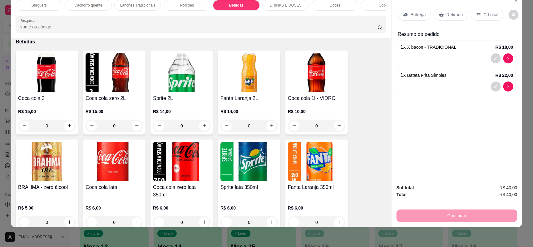
click at [120, 181] on img at bounding box center [114, 161] width 57 height 39
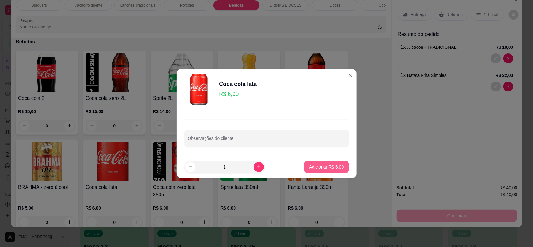
click at [311, 164] on p "Adicionar R$ 6,00" at bounding box center [326, 167] width 35 height 6
type input "1"
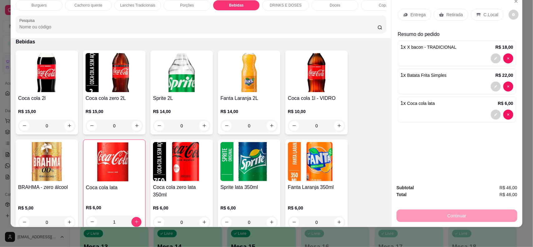
click at [419, 12] on p "Entrega" at bounding box center [418, 15] width 15 height 6
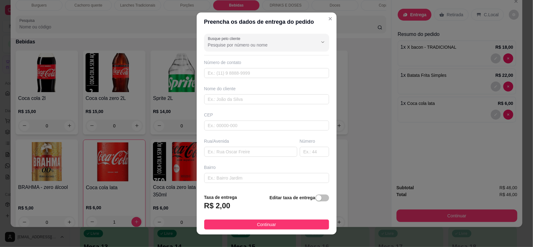
click at [274, 105] on div "Busque pelo cliente Número de contato Nome do cliente CEP Rua/[GEOGRAPHIC_DATA]" at bounding box center [267, 110] width 140 height 158
click at [274, 103] on input "text" at bounding box center [266, 99] width 125 height 10
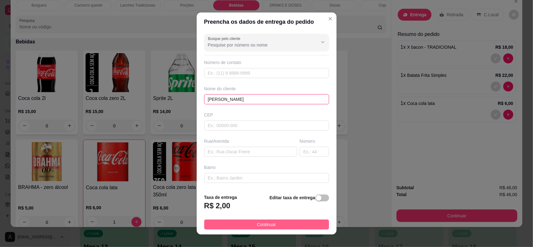
type input "[PERSON_NAME]"
click at [285, 226] on button "Continuar" at bounding box center [266, 224] width 125 height 10
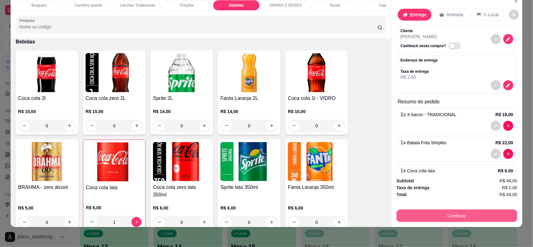
click at [430, 219] on button "Continuar" at bounding box center [456, 215] width 121 height 12
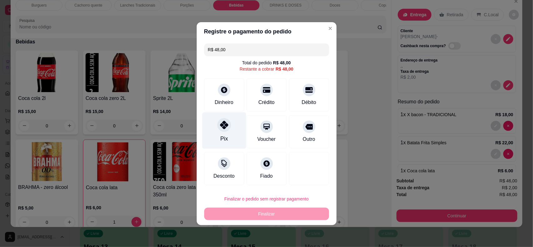
click at [232, 134] on div "Pix" at bounding box center [224, 130] width 44 height 37
type input "R$ 0,00"
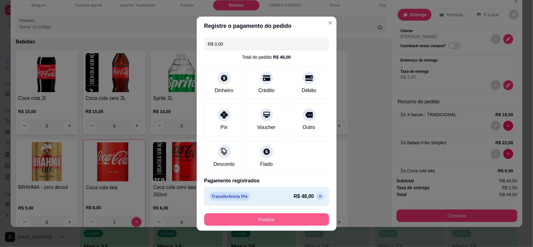
click at [266, 219] on button "Finalizar" at bounding box center [266, 219] width 125 height 12
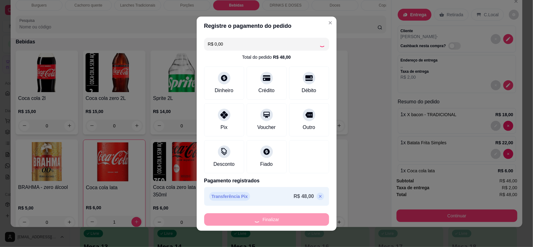
type input "0"
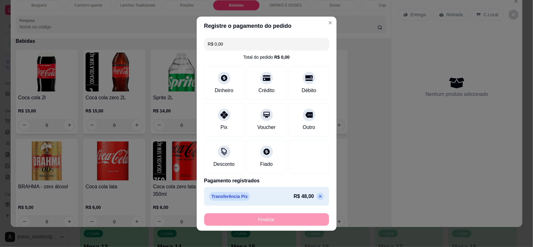
type input "-R$ 48,00"
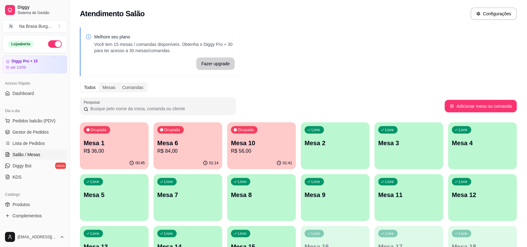
click at [88, 148] on p "R$ 36,00" at bounding box center [114, 150] width 61 height 7
click at [161, 155] on div "Ocupada Mesa 6 R$ 84,00" at bounding box center [188, 139] width 69 height 35
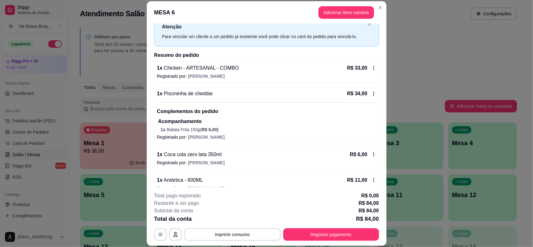
scroll to position [33, 0]
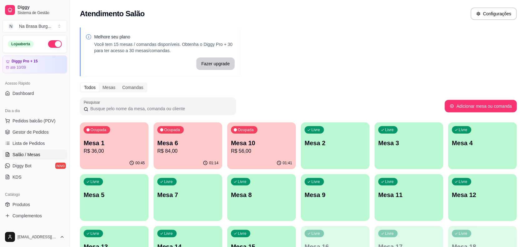
click at [239, 155] on div "Ocupada Mesa 10 R$ 56,00" at bounding box center [261, 139] width 69 height 35
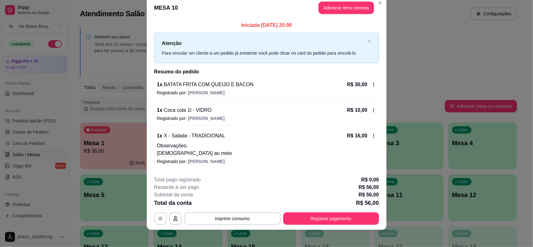
scroll to position [13, 0]
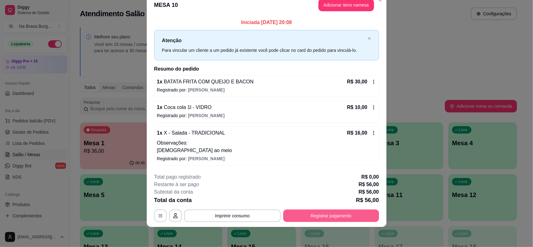
click at [332, 216] on button "Registrar pagamento" at bounding box center [331, 215] width 96 height 12
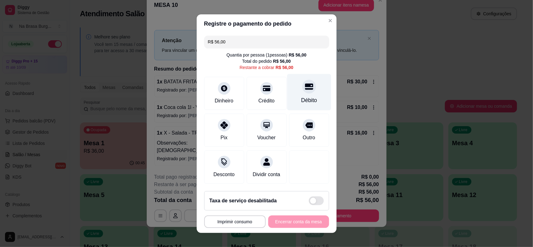
click at [301, 96] on div "Débito" at bounding box center [309, 100] width 16 height 8
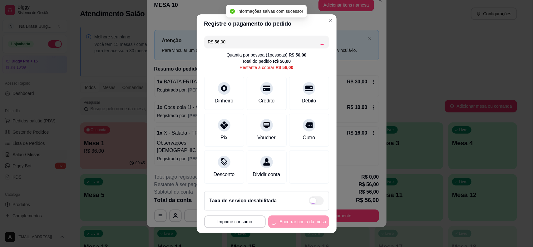
type input "R$ 0,00"
click at [292, 222] on button "Encerrar conta da mesa" at bounding box center [298, 221] width 61 height 12
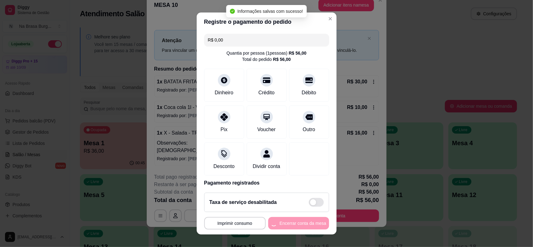
scroll to position [0, 0]
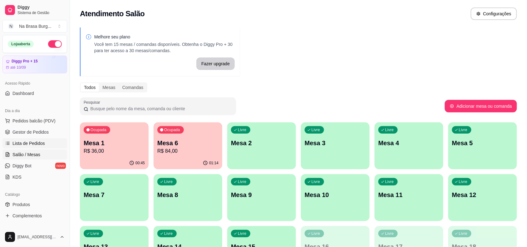
click at [42, 145] on span "Lista de Pedidos" at bounding box center [28, 143] width 32 height 6
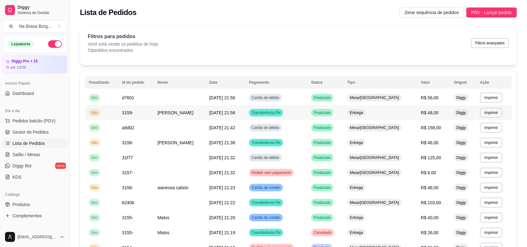
click at [375, 110] on td "Entrega" at bounding box center [381, 112] width 74 height 15
click at [380, 96] on span "Mesa/[GEOGRAPHIC_DATA]" at bounding box center [375, 97] width 52 height 5
click at [489, 113] on button "Imprimir" at bounding box center [491, 113] width 22 height 10
click at [470, 133] on button "IMPRESSORA" at bounding box center [480, 135] width 45 height 10
click at [47, 150] on link "Salão / Mesas" at bounding box center [34, 155] width 65 height 10
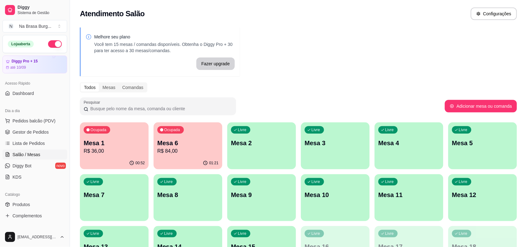
click at [163, 143] on p "Mesa 6" at bounding box center [187, 143] width 61 height 9
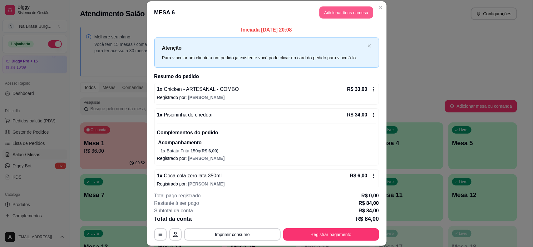
click at [352, 10] on button "Adicionar itens na mesa" at bounding box center [346, 13] width 54 height 12
click at [248, 21] on div "Bebidas" at bounding box center [236, 17] width 47 height 11
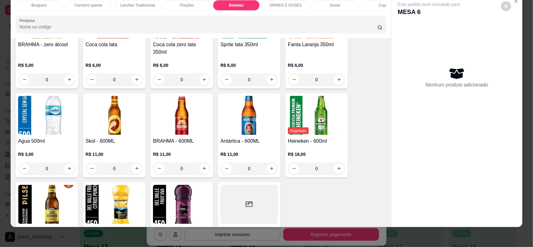
scroll to position [872, 0]
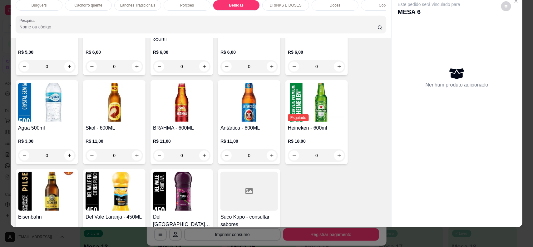
click at [193, 115] on img at bounding box center [181, 102] width 57 height 39
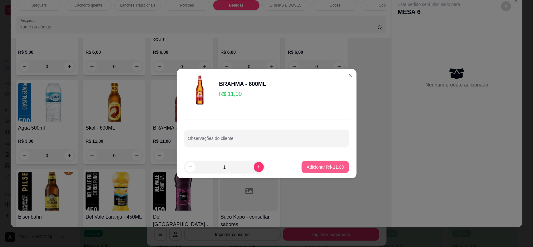
click at [316, 174] on footer "1 Adicionar R$ 11,00" at bounding box center [267, 167] width 180 height 22
click at [316, 170] on button "Adicionar R$ 11,00" at bounding box center [325, 167] width 46 height 12
type input "1"
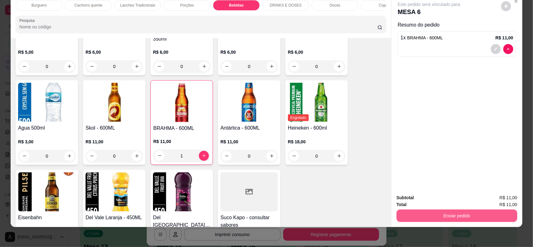
click at [420, 213] on button "Enviar pedido" at bounding box center [456, 215] width 121 height 12
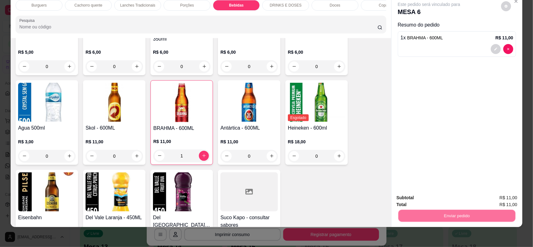
click at [418, 197] on button "Não registrar e enviar pedido" at bounding box center [435, 200] width 63 height 12
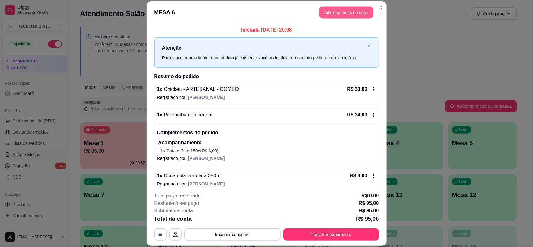
click at [348, 7] on button "Adicionar itens na mesa" at bounding box center [346, 13] width 54 height 12
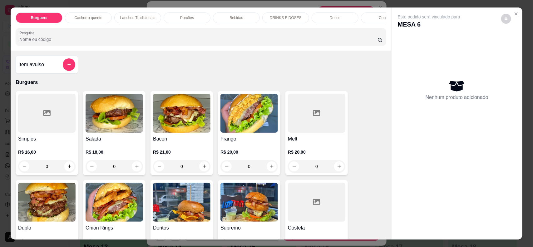
click at [252, 18] on div "Bebidas" at bounding box center [236, 17] width 47 height 11
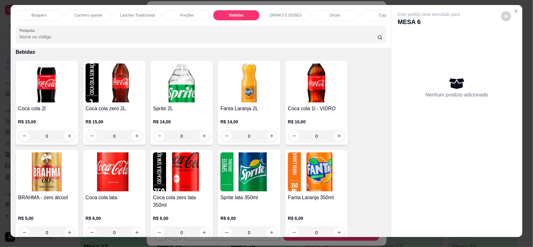
scroll to position [0, 0]
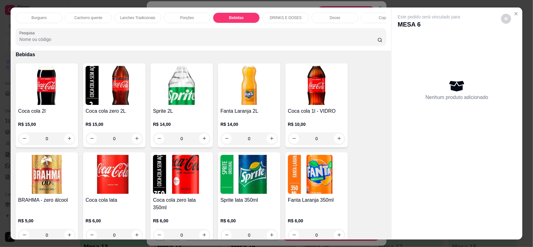
click at [180, 15] on p "Porções" at bounding box center [187, 17] width 14 height 5
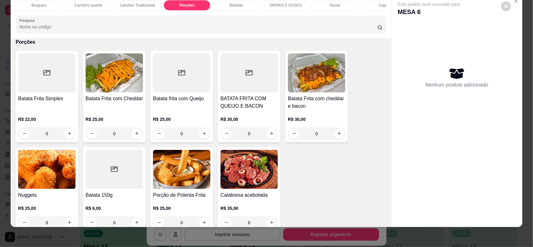
click at [330, 3] on p "Doces" at bounding box center [335, 5] width 11 height 5
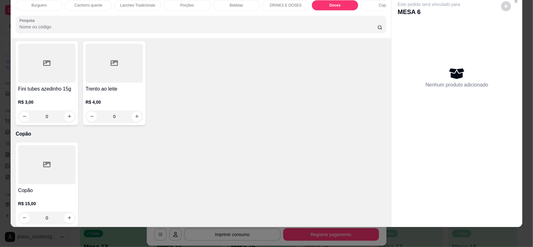
scroll to position [1213, 0]
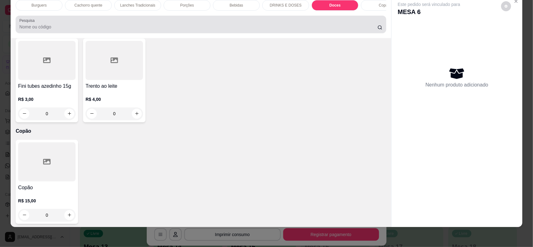
click at [42, 31] on div at bounding box center [200, 24] width 363 height 12
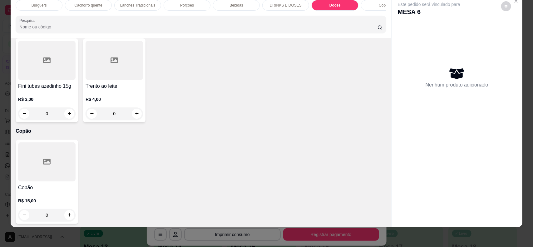
click at [51, 65] on div at bounding box center [46, 60] width 57 height 39
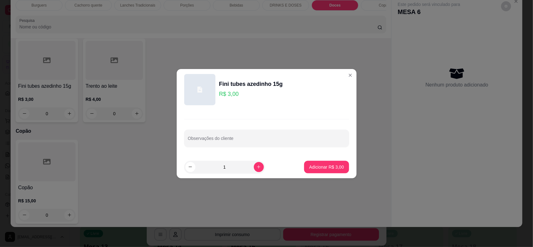
click at [328, 174] on footer "1 Adicionar R$ 3,00" at bounding box center [267, 167] width 180 height 22
click at [330, 164] on p "Adicionar R$ 3,00" at bounding box center [326, 167] width 35 height 6
type input "1"
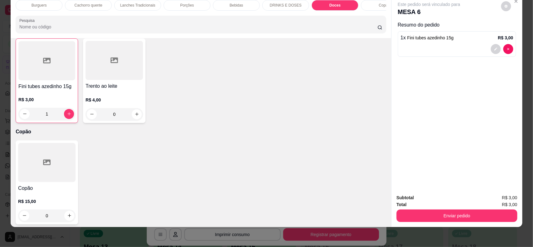
scroll to position [1213, 0]
click at [423, 210] on button "Enviar pedido" at bounding box center [456, 215] width 121 height 12
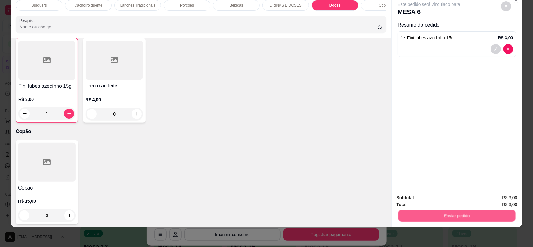
click at [427, 206] on button "Não registrar e enviar pedido" at bounding box center [435, 200] width 65 height 12
click at [428, 203] on div "Total R$ 3,00" at bounding box center [456, 204] width 121 height 7
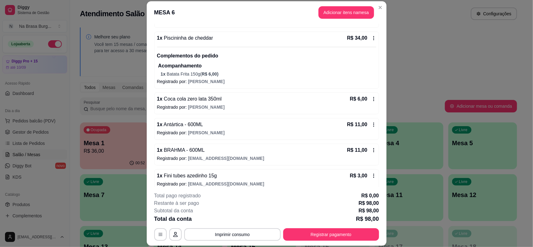
scroll to position [84, 0]
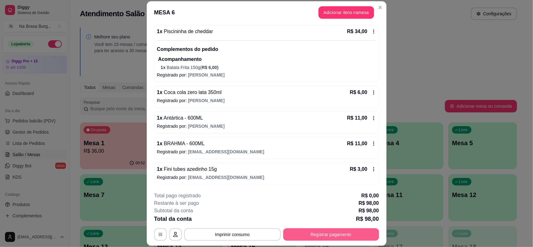
click at [332, 237] on button "Registrar pagamento" at bounding box center [331, 234] width 96 height 12
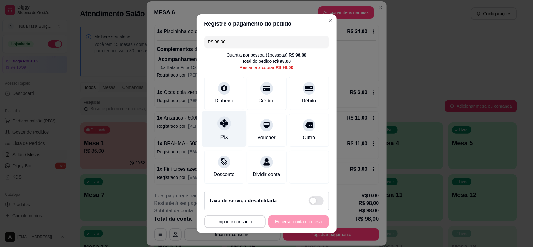
click at [220, 136] on div "Pix" at bounding box center [223, 137] width 7 height 8
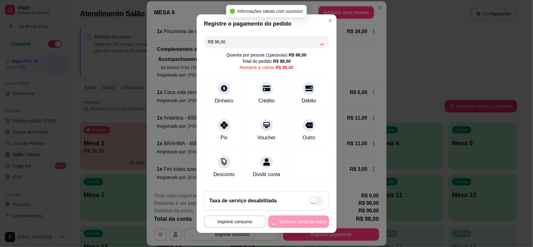
type input "R$ 0,00"
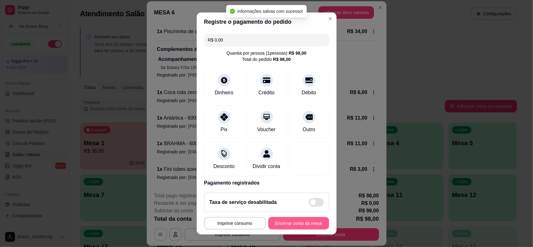
click at [301, 221] on button "Encerrar conta da mesa" at bounding box center [298, 223] width 61 height 12
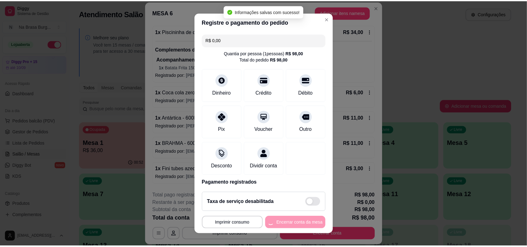
scroll to position [0, 0]
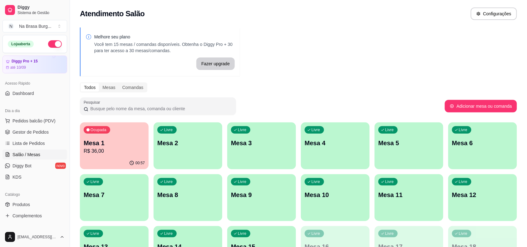
click at [111, 132] on div "Ocupada Mesa 1 R$ 36,00" at bounding box center [114, 139] width 69 height 35
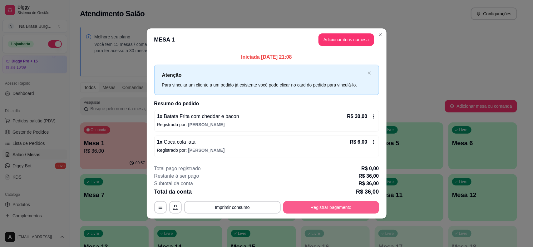
click at [375, 202] on button "Registrar pagamento" at bounding box center [331, 207] width 96 height 12
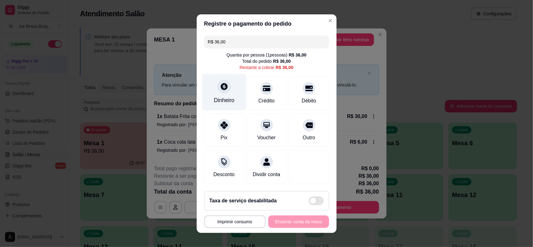
click at [221, 88] on icon at bounding box center [224, 86] width 7 height 7
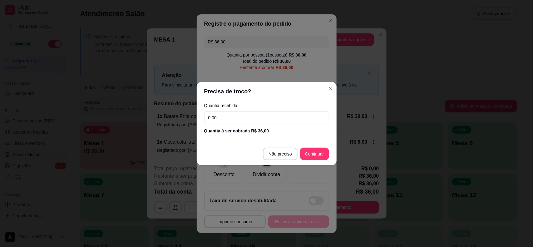
click at [245, 121] on input "0,00" at bounding box center [266, 117] width 125 height 12
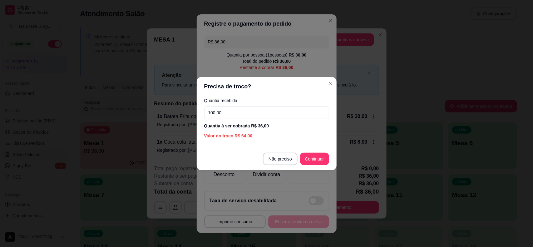
type input "100,00"
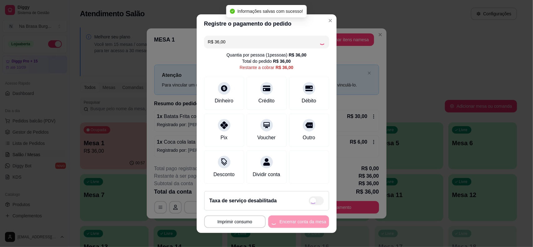
type input "R$ 0,00"
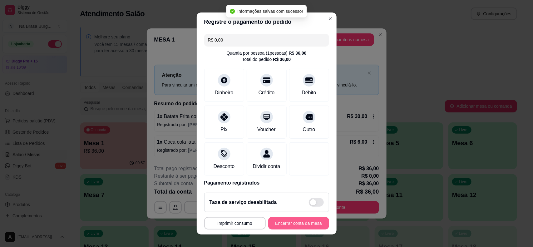
click at [293, 222] on button "Encerrar conta da mesa" at bounding box center [298, 223] width 61 height 12
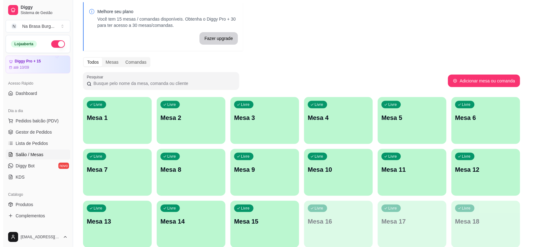
scroll to position [51, 0]
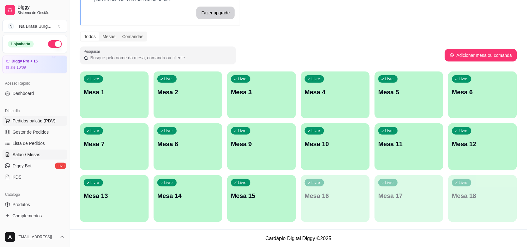
click at [38, 125] on button "Pedidos balcão (PDV)" at bounding box center [34, 121] width 65 height 10
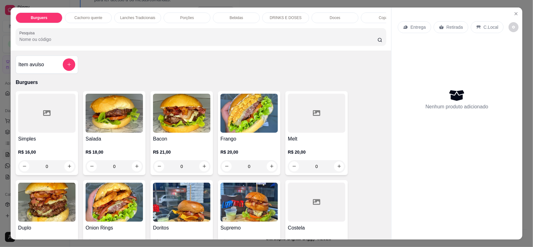
click at [188, 17] on p "Porções" at bounding box center [187, 17] width 14 height 5
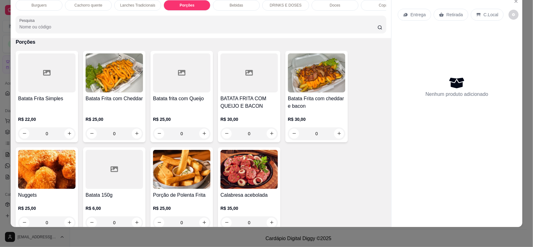
click at [249, 105] on h4 "BATATA FRITA COM QUEIJO E BACON" at bounding box center [248, 102] width 57 height 15
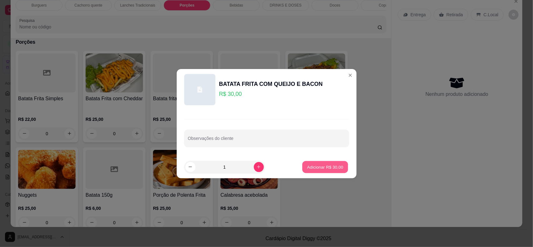
click at [324, 163] on button "Adicionar R$ 30,00" at bounding box center [325, 167] width 46 height 12
type input "1"
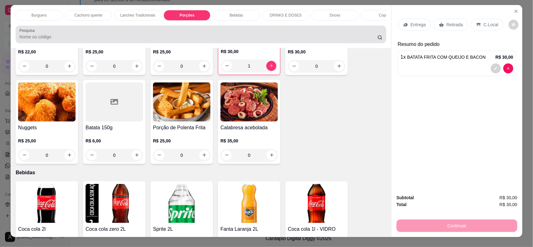
scroll to position [0, 0]
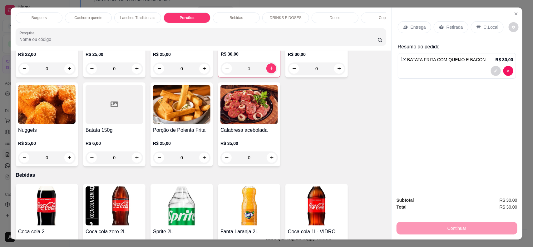
click at [239, 21] on div "Bebidas" at bounding box center [236, 17] width 47 height 11
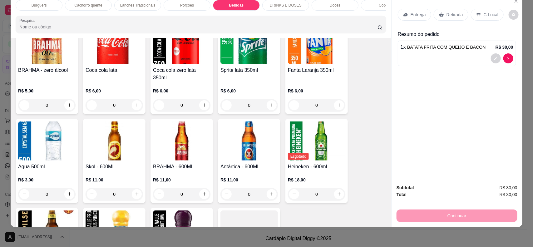
scroll to position [716, 0]
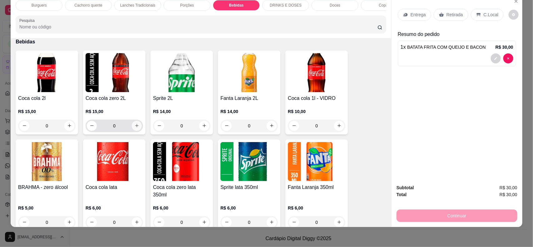
click at [135, 127] on icon "increase-product-quantity" at bounding box center [136, 125] width 3 height 3
type input "1"
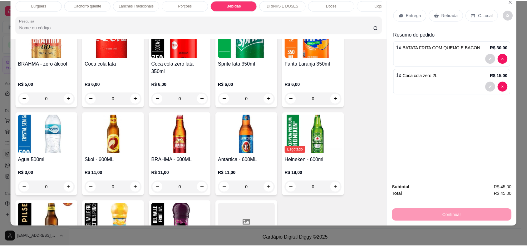
scroll to position [873, 0]
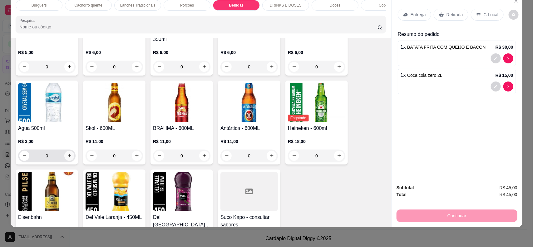
click at [67, 153] on icon "increase-product-quantity" at bounding box center [69, 155] width 5 height 5
type input "1"
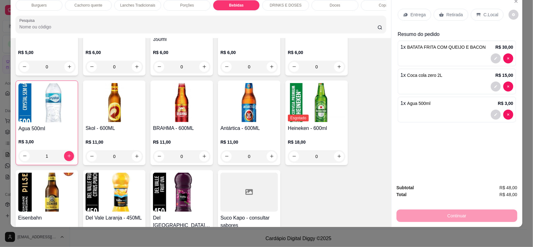
click at [417, 15] on p "Entrega" at bounding box center [418, 15] width 15 height 6
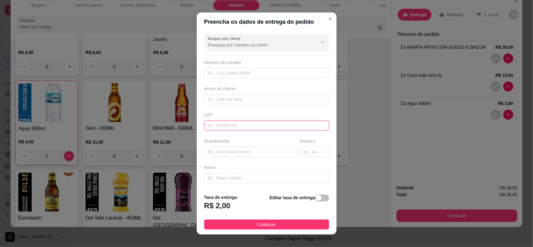
click at [272, 121] on input "text" at bounding box center [266, 125] width 125 height 10
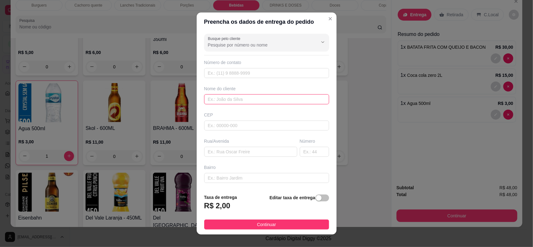
click at [274, 97] on input "text" at bounding box center [266, 99] width 125 height 10
type input "debora calixto"
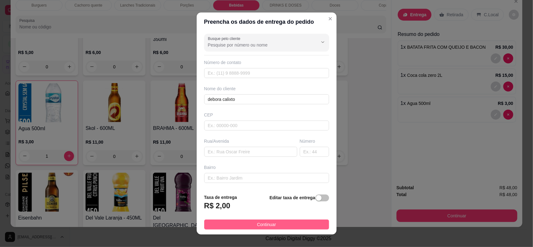
click at [297, 229] on button "Continuar" at bounding box center [266, 224] width 125 height 10
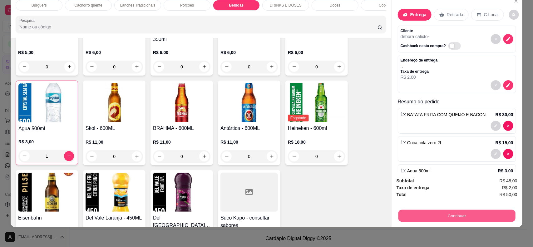
click at [440, 210] on button "Continuar" at bounding box center [456, 216] width 117 height 12
click at [464, 215] on button "Continuar" at bounding box center [456, 215] width 121 height 12
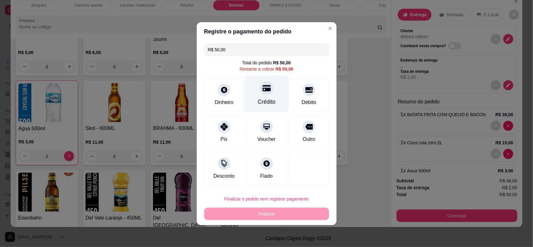
click at [260, 91] on div at bounding box center [267, 88] width 14 height 14
type input "R$ 0,00"
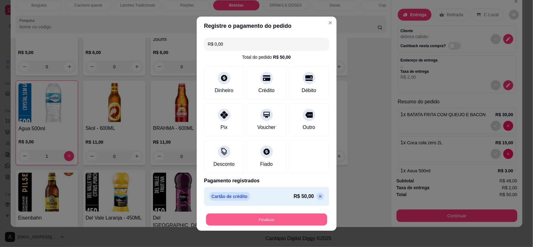
click at [283, 213] on button "Finalizar" at bounding box center [266, 219] width 121 height 12
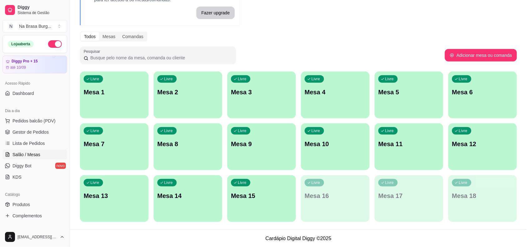
click at [54, 50] on div "Loja aberta" at bounding box center [35, 43] width 64 height 17
click at [52, 47] on button "button" at bounding box center [55, 43] width 14 height 7
click at [62, 58] on div "Loja fechada Diggy Pro + 15 até 10/09" at bounding box center [35, 54] width 70 height 38
click at [51, 45] on button "button" at bounding box center [55, 43] width 14 height 7
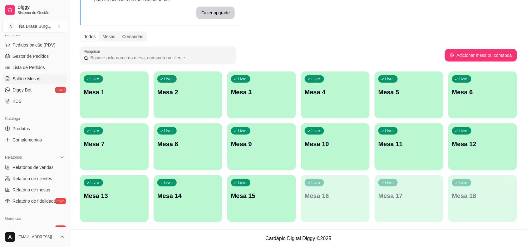
scroll to position [78, 0]
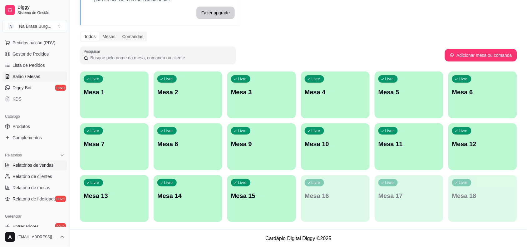
click at [45, 162] on span "Relatórios de vendas" at bounding box center [32, 165] width 41 height 6
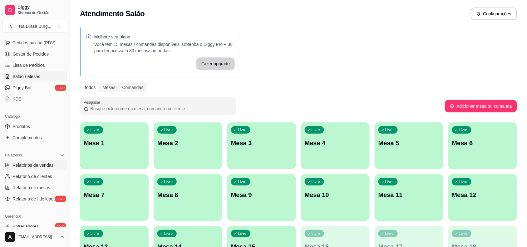
select select "ALL"
select select "0"
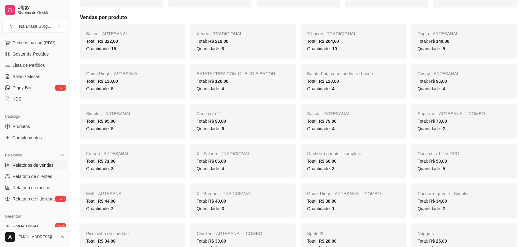
scroll to position [117, 0]
